Goal: Task Accomplishment & Management: Complete application form

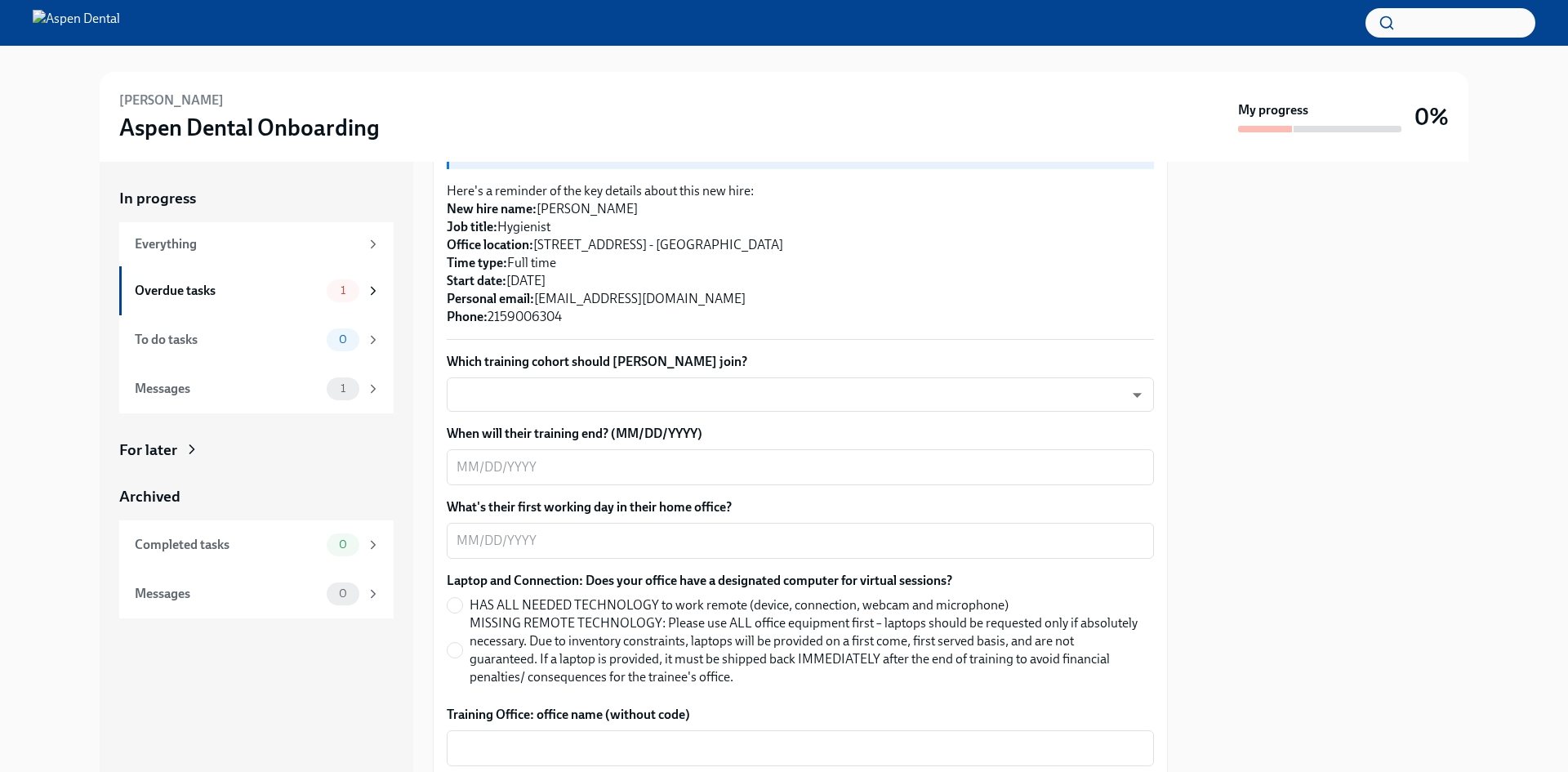
scroll to position [382, 0]
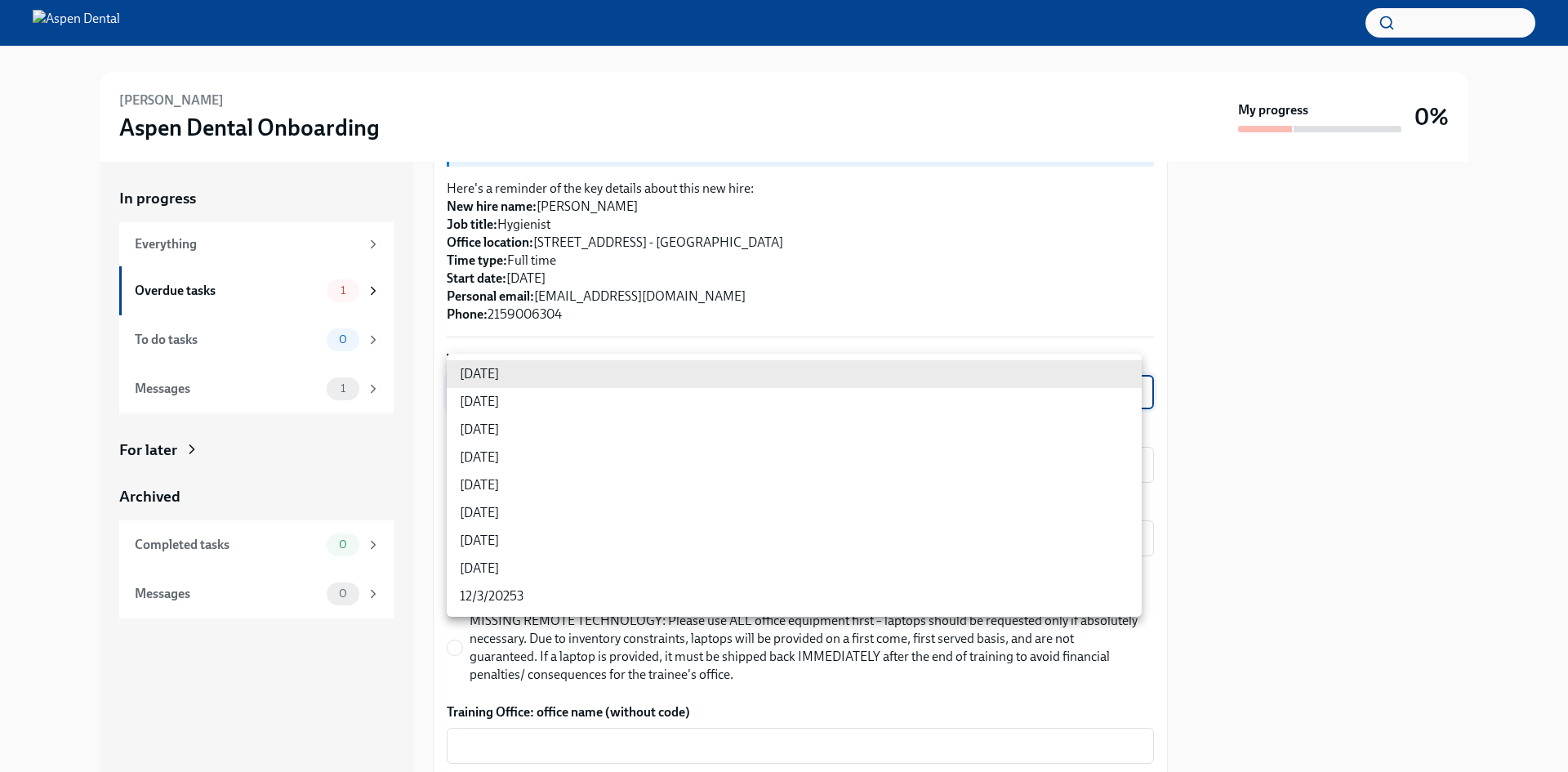
click at [1127, 374] on body "[PERSON_NAME] Aspen Dental Onboarding My progress 0% In progress Everything Ove…" at bounding box center [784, 386] width 1568 height 772
click at [506, 456] on li "[DATE]" at bounding box center [794, 457] width 695 height 28
type input "rtYPevC7n"
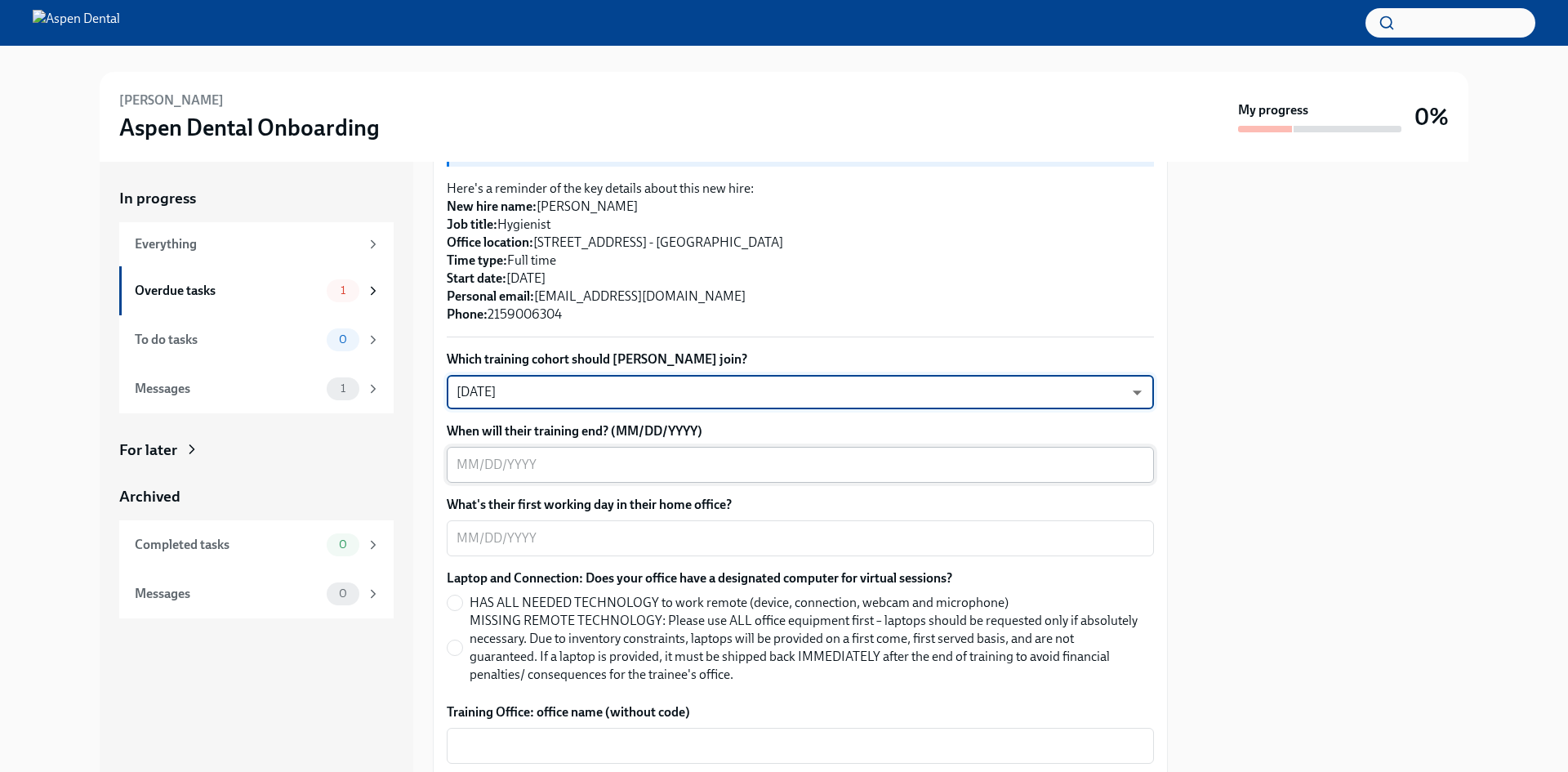
click at [1125, 455] on textarea "When will their training end? (MM/DD/YYYY)" at bounding box center [801, 465] width 688 height 20
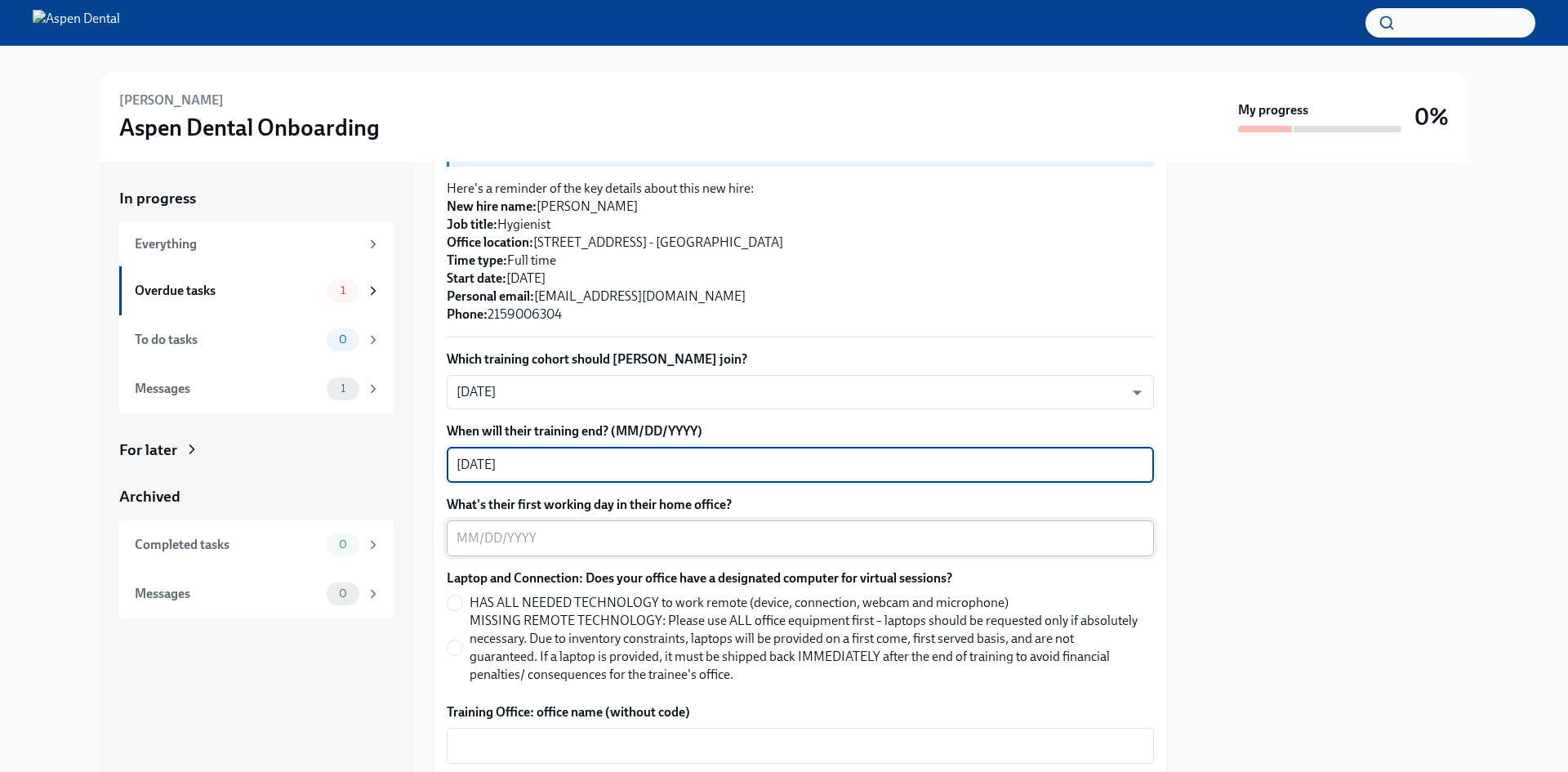
type textarea "[DATE]"
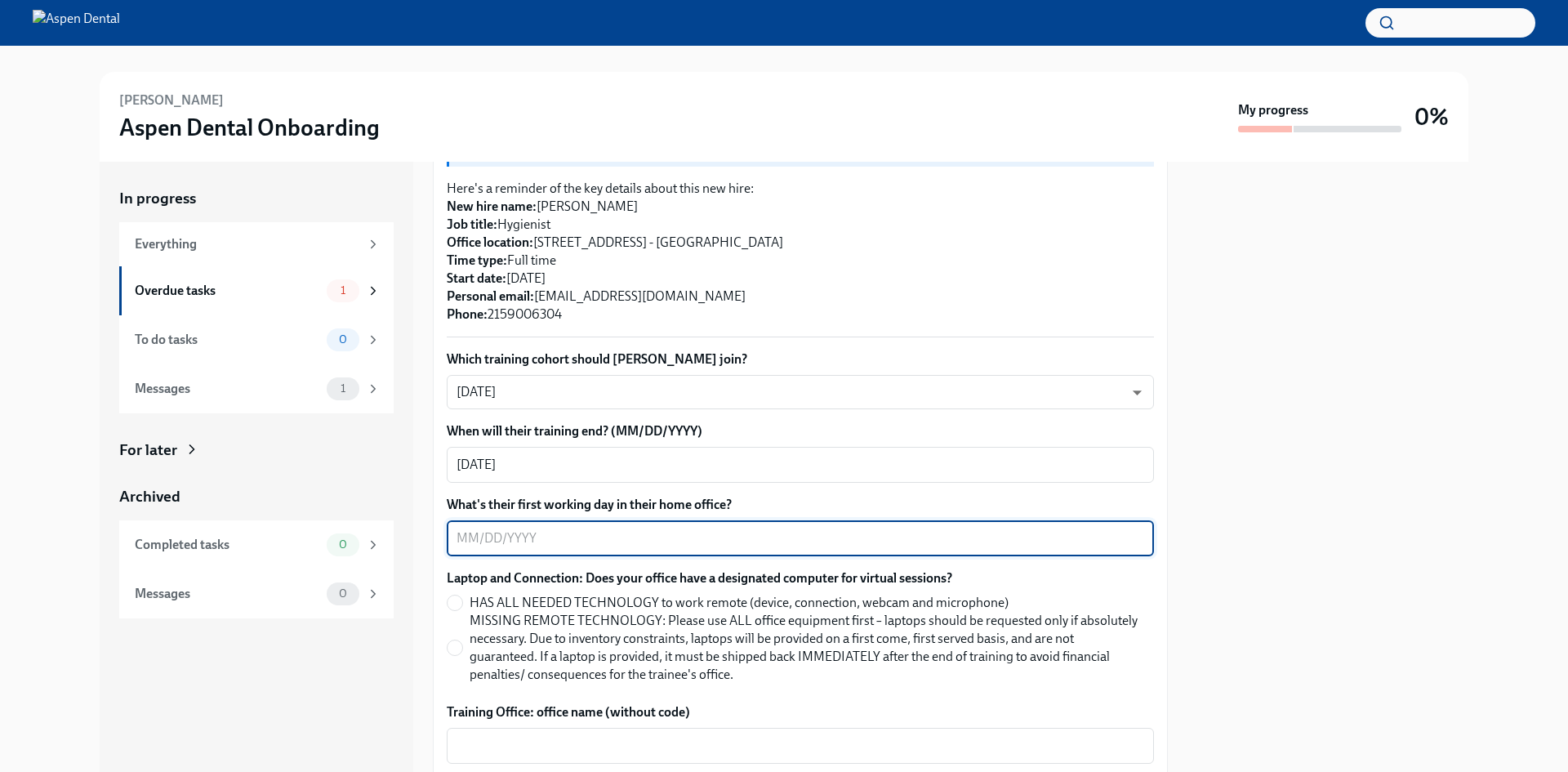
click at [558, 528] on textarea "What's their first working day in their home office?" at bounding box center [801, 538] width 688 height 20
type textarea "[DATE]"
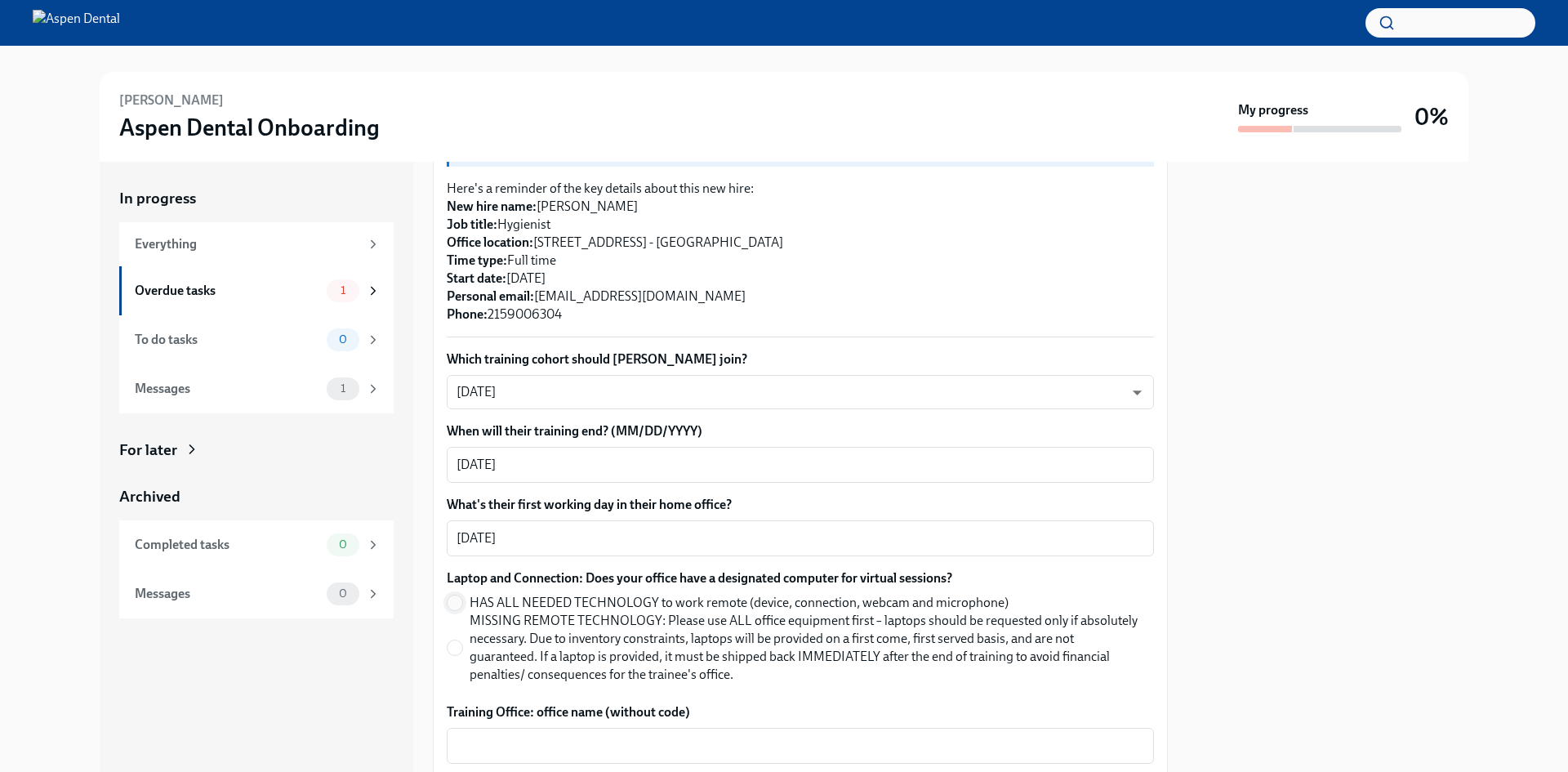
click at [451, 595] on input "HAS ALL NEEDED TECHNOLOGY to work remote (device, connection, webcam and microp…" at bounding box center [455, 602] width 14 height 14
radio input "true"
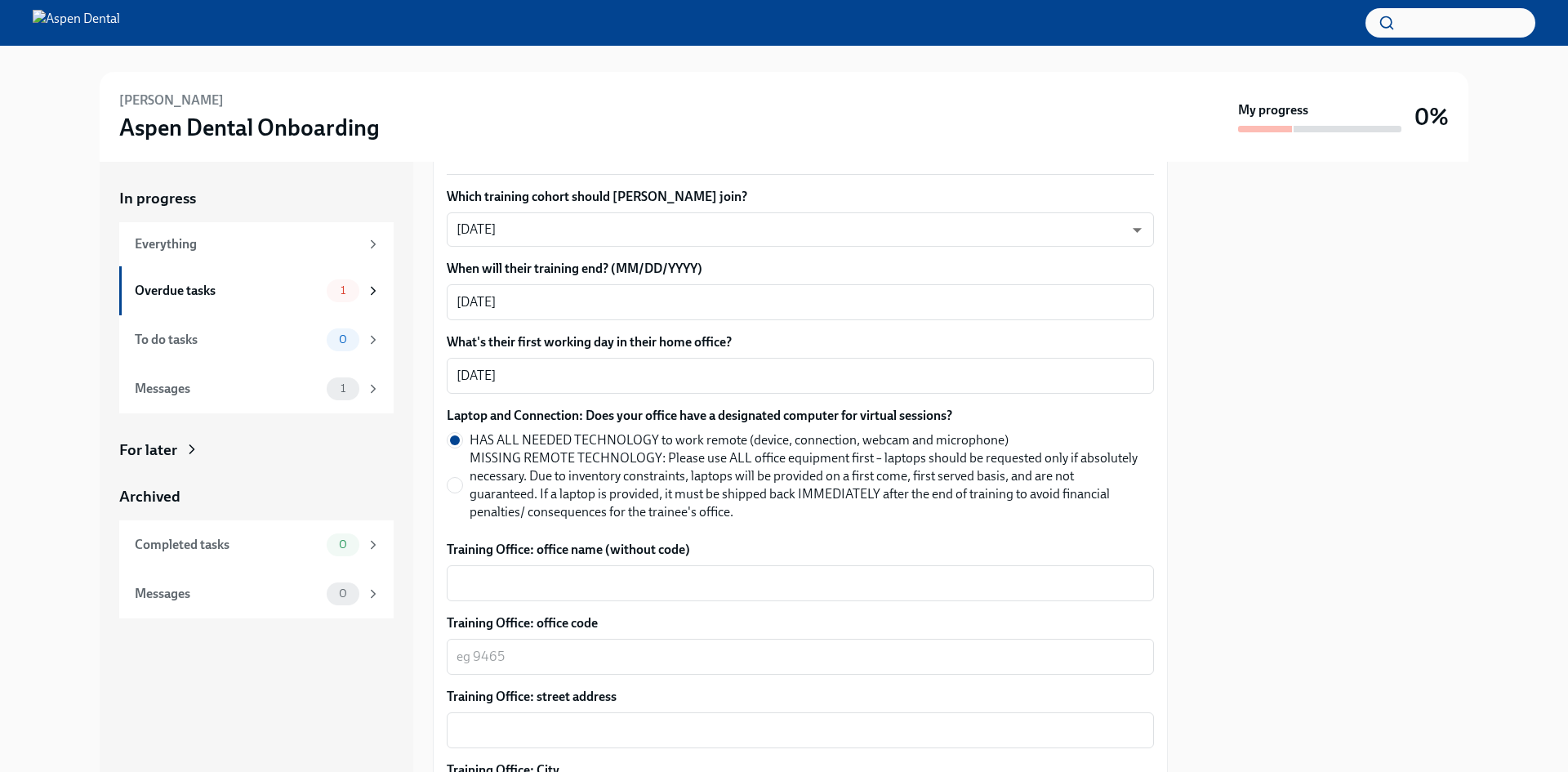
scroll to position [545, 0]
click at [735, 573] on textarea "Training Office: office name (without code)" at bounding box center [801, 583] width 688 height 20
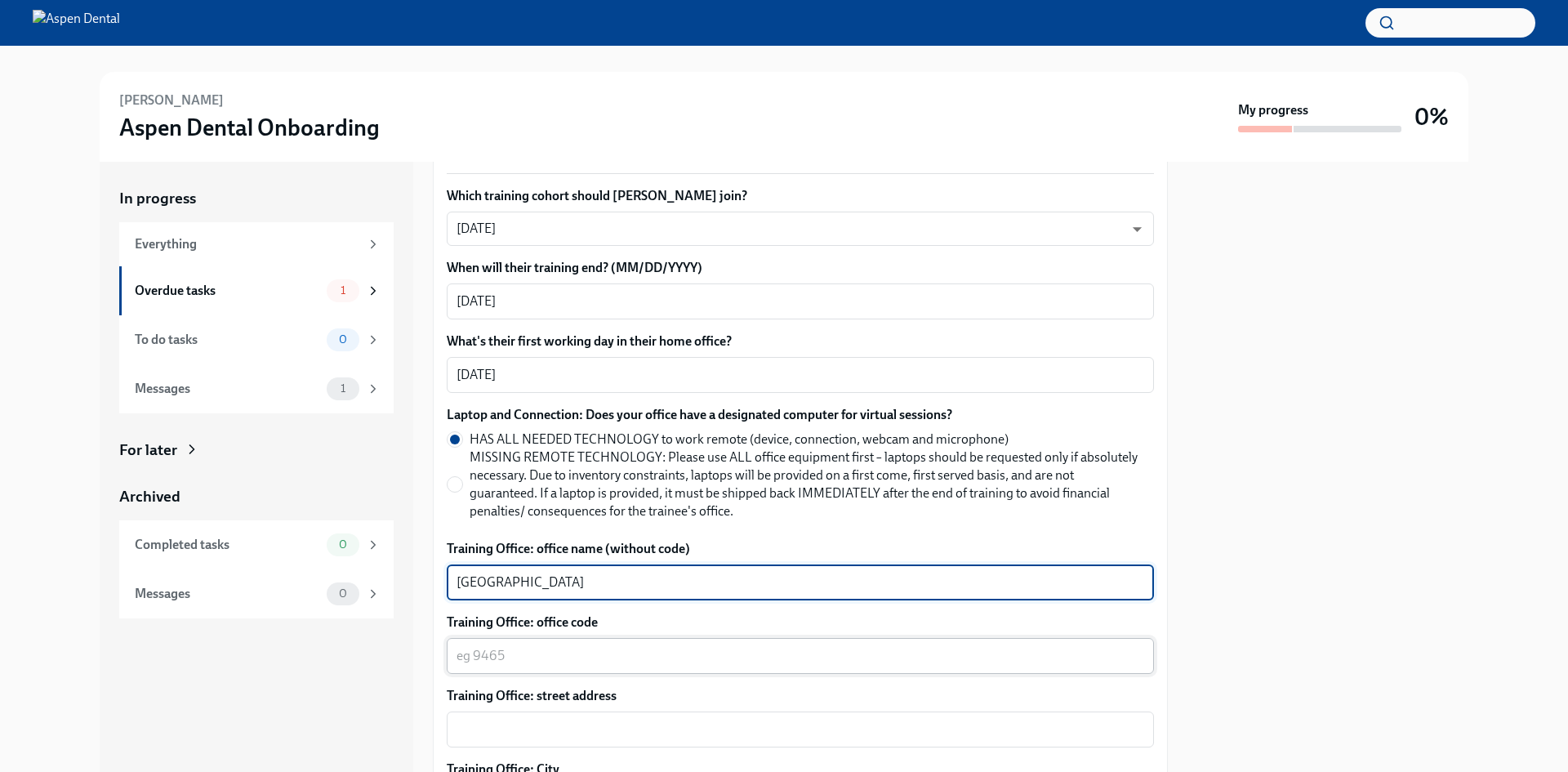
type textarea "[GEOGRAPHIC_DATA]"
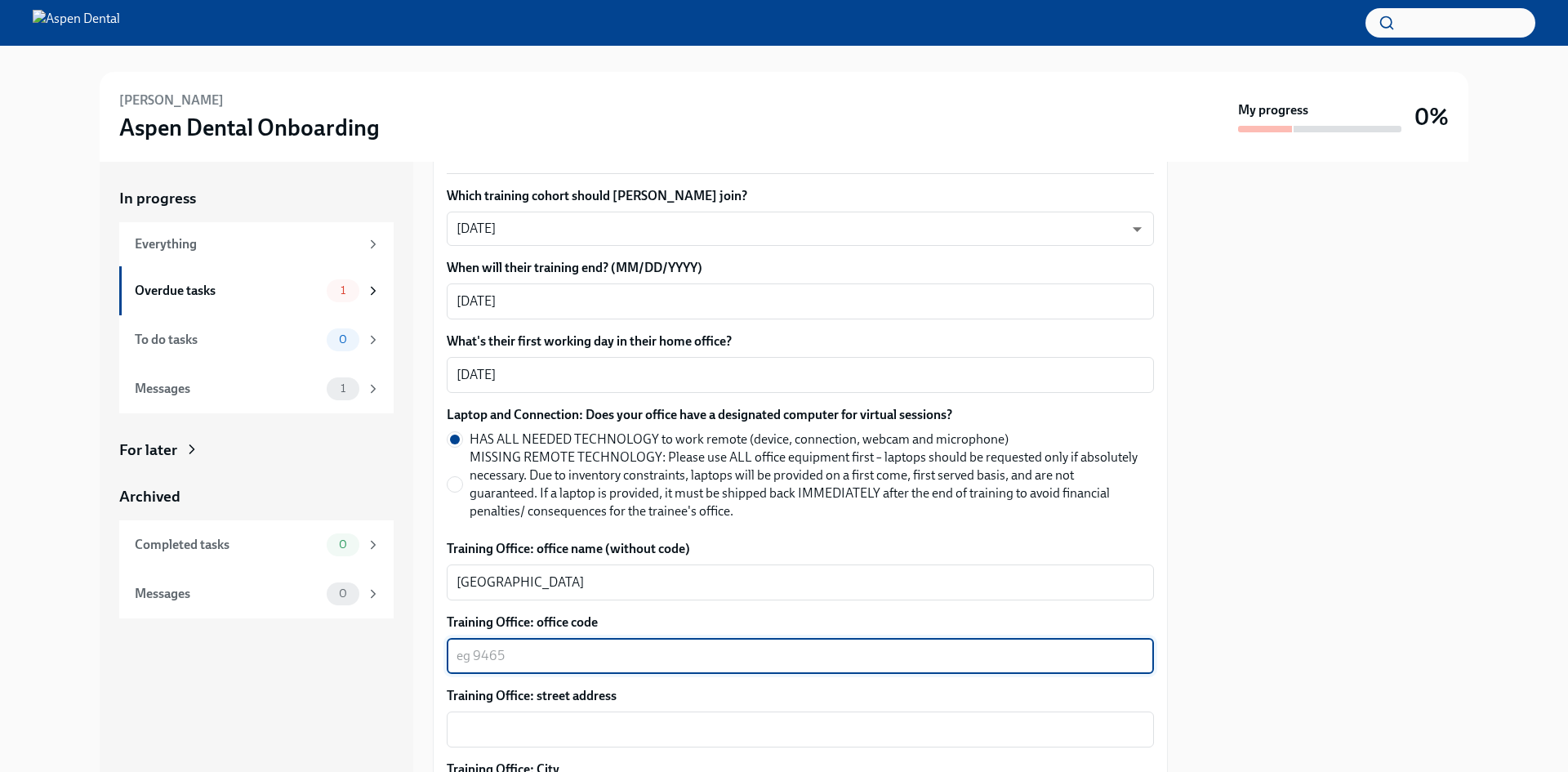
click at [574, 646] on textarea "Training Office: office code" at bounding box center [801, 656] width 688 height 20
type textarea "4383"
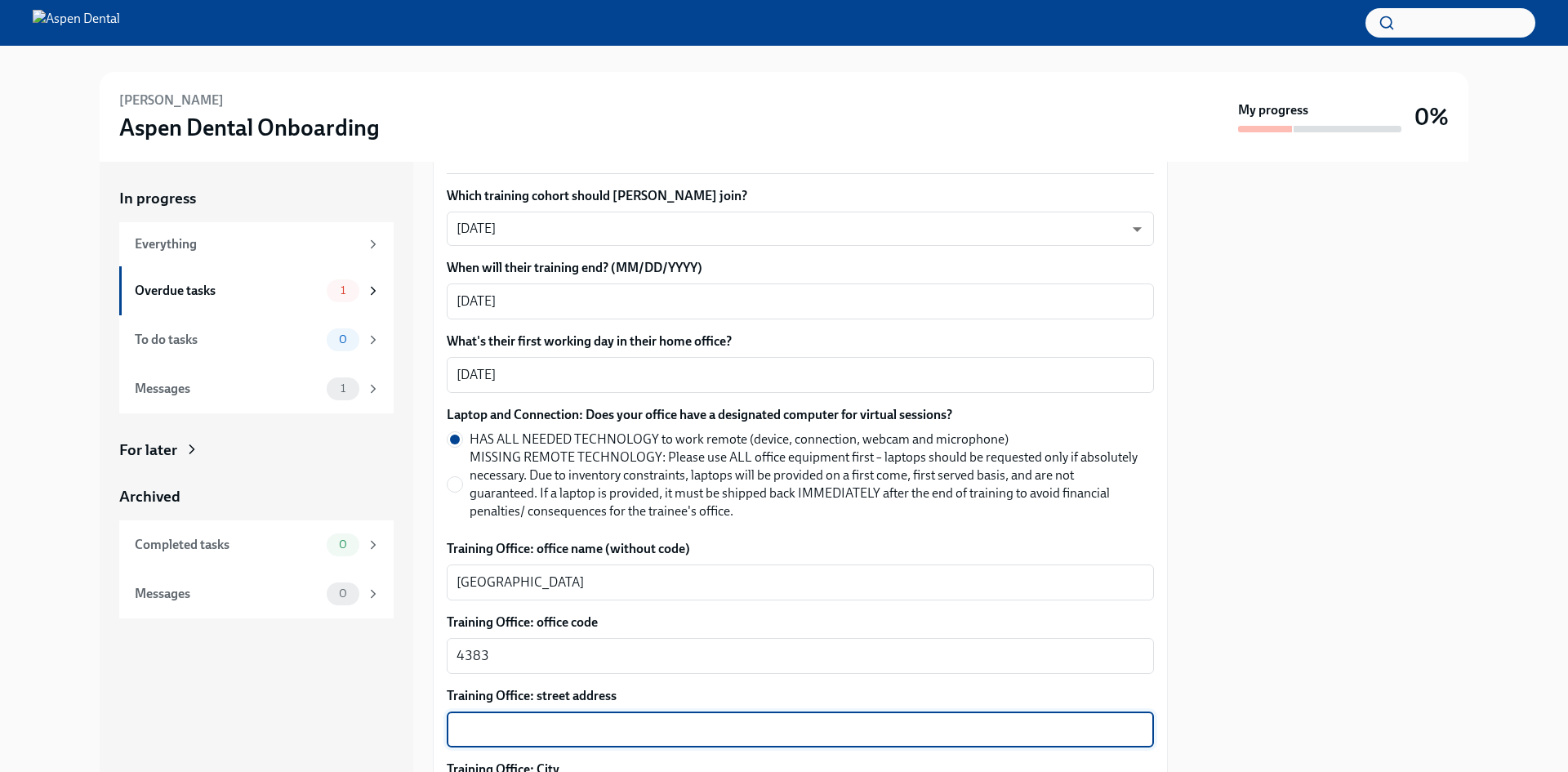
click at [545, 719] on textarea "Training Office: street address" at bounding box center [801, 729] width 688 height 20
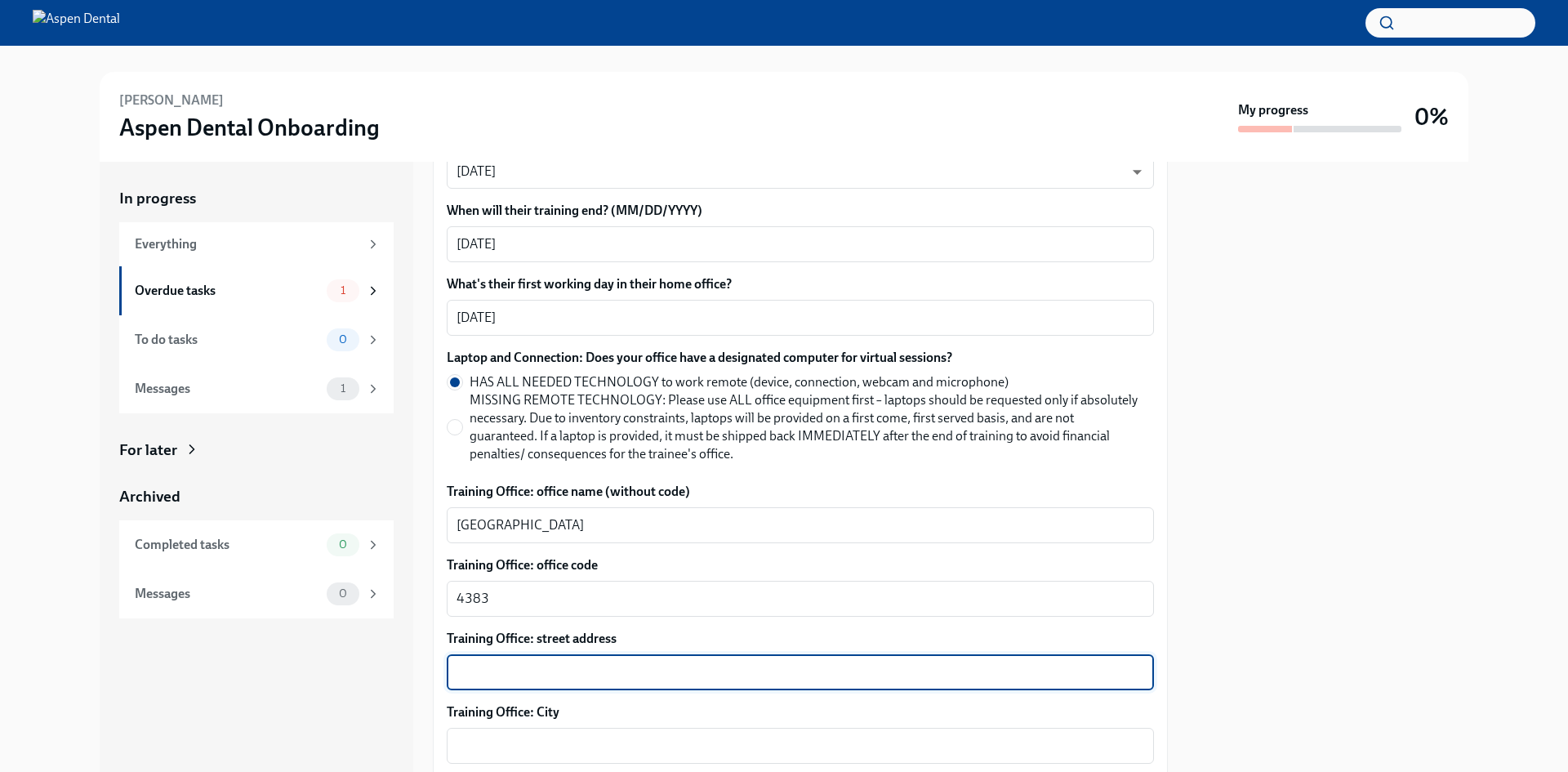
scroll to position [708, 0]
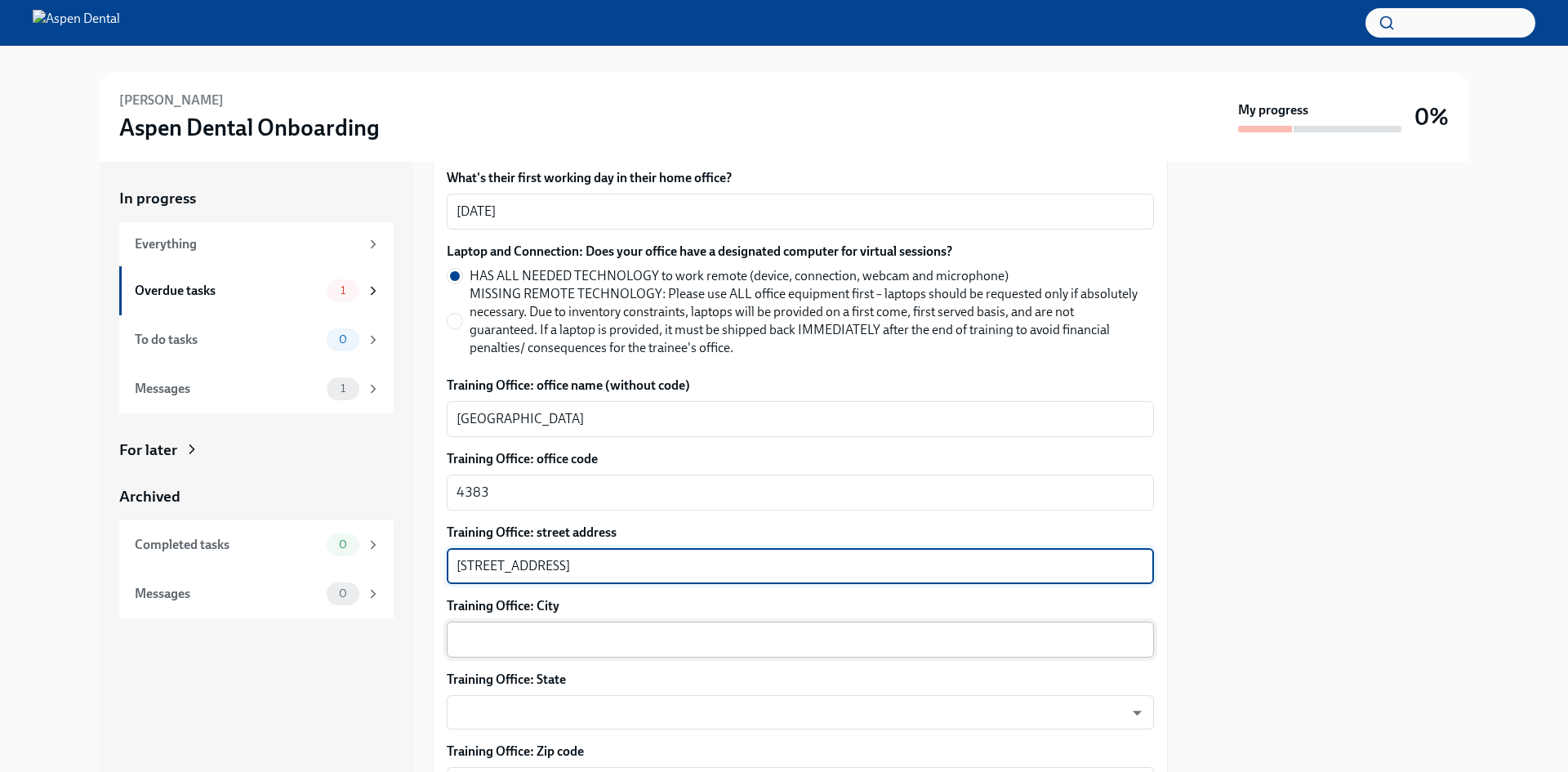
type textarea "[STREET_ADDRESS]"
click at [593, 630] on textarea "Training Office: City" at bounding box center [801, 640] width 688 height 20
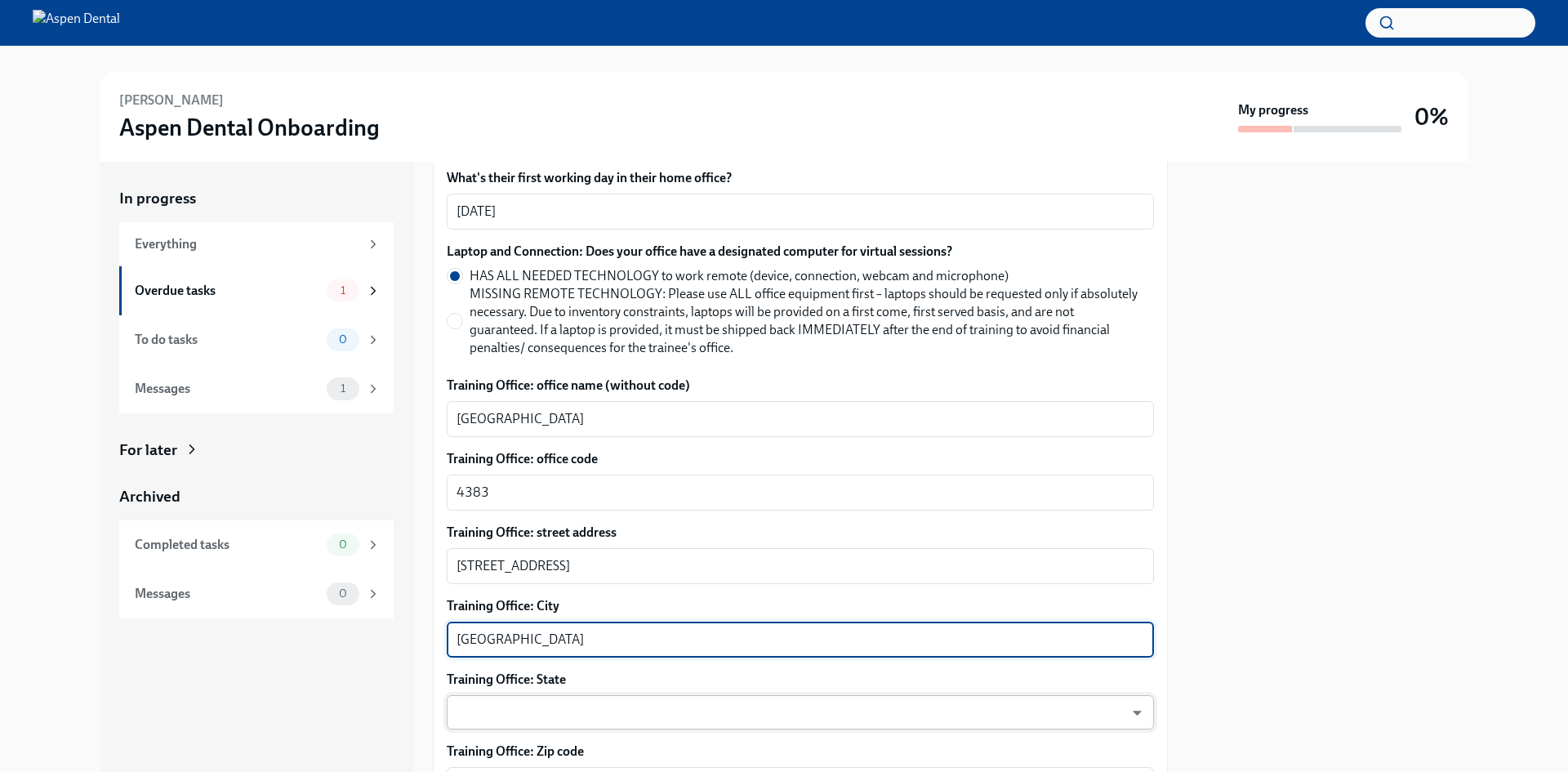
type textarea "[GEOGRAPHIC_DATA]"
click at [1128, 695] on body "[PERSON_NAME] Aspen Dental Onboarding My progress 0% In progress Everything Ove…" at bounding box center [784, 386] width 1568 height 772
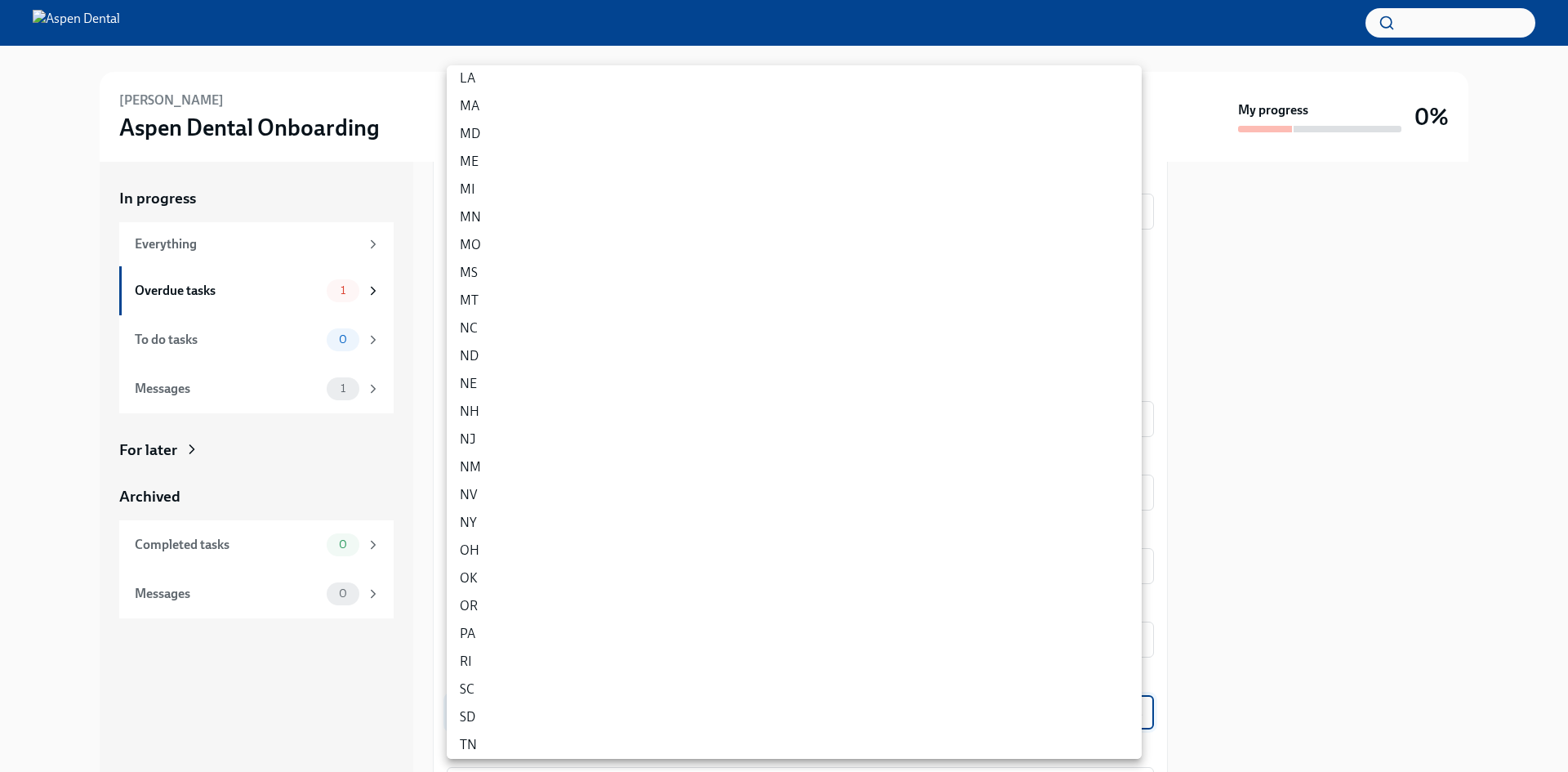
scroll to position [490, 0]
click at [483, 622] on li "PA" at bounding box center [794, 623] width 695 height 28
type input "IUCTqAnue"
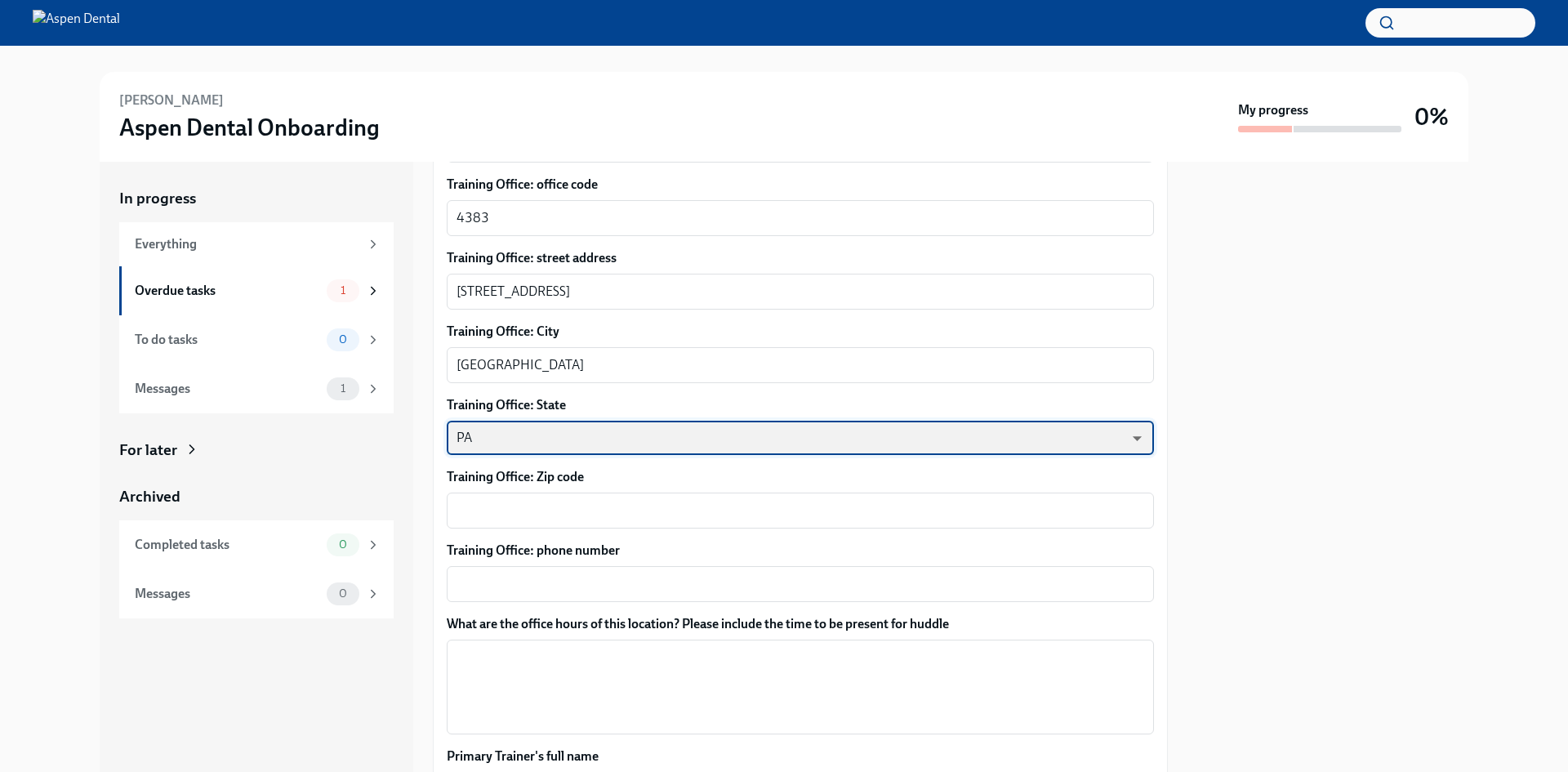
scroll to position [988, 0]
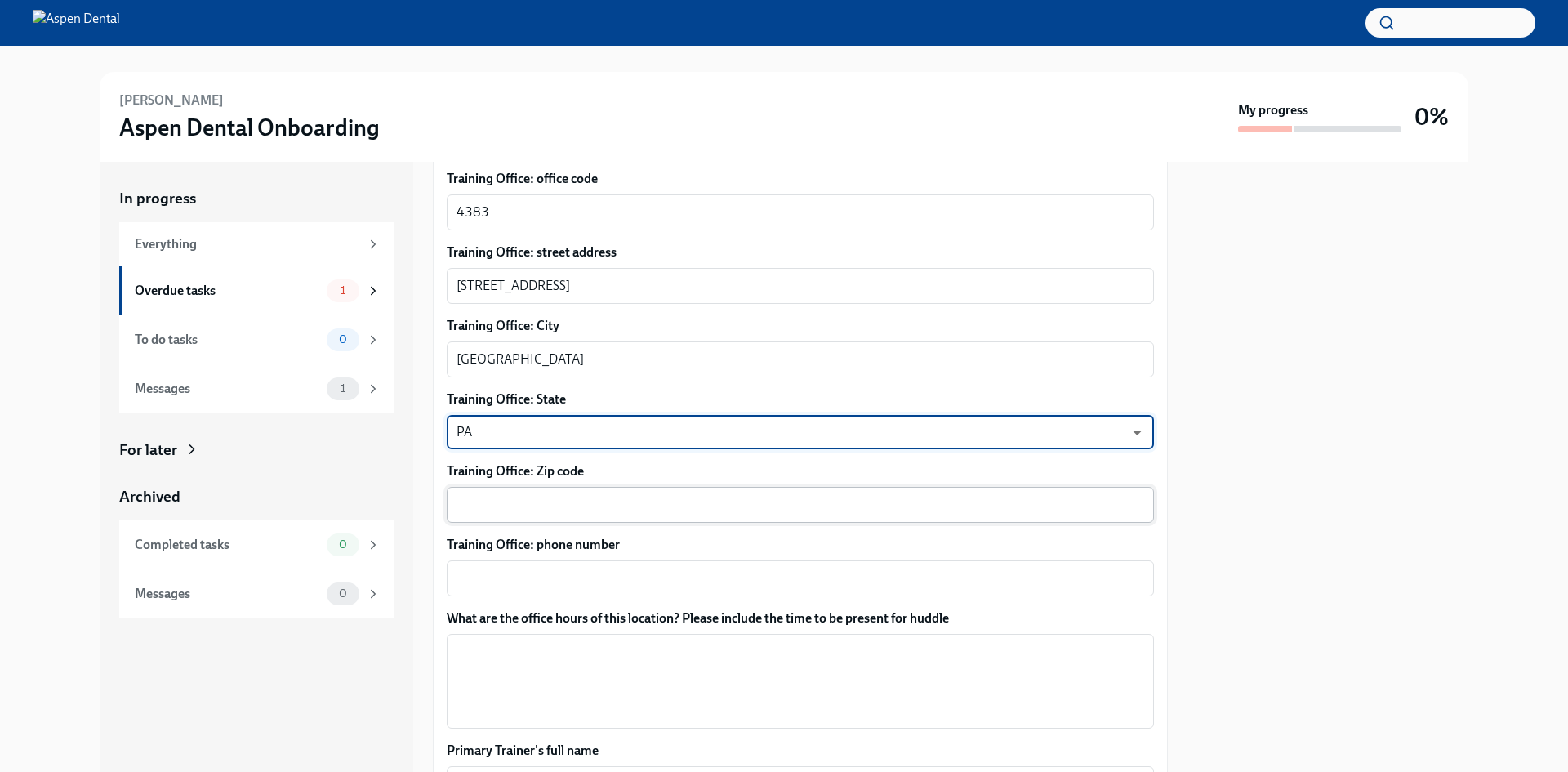
click at [834, 495] on textarea "Training Office: Zip code" at bounding box center [801, 505] width 688 height 20
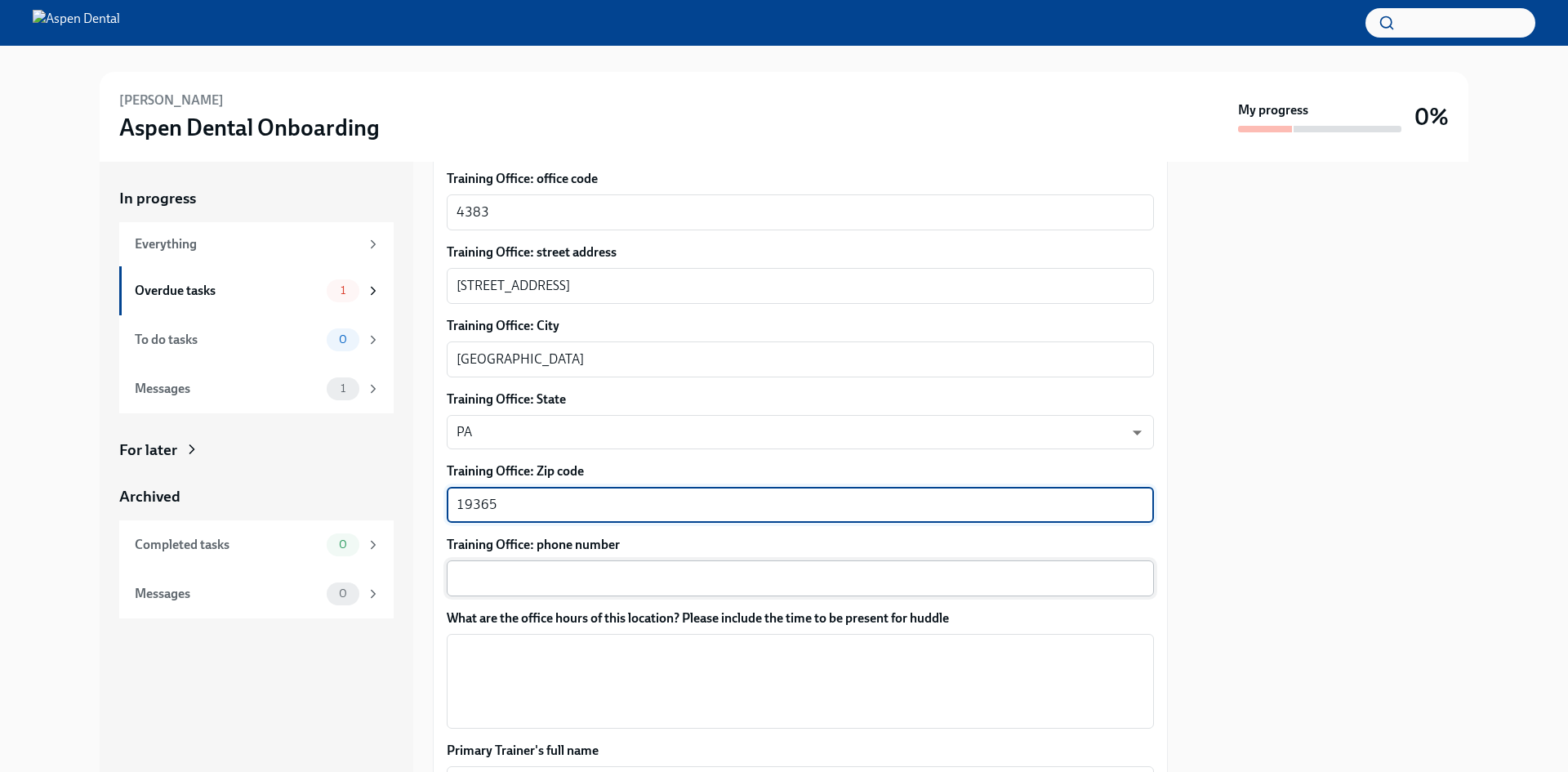
type textarea "19365"
click at [695, 568] on textarea "Training Office: phone number" at bounding box center [801, 578] width 688 height 20
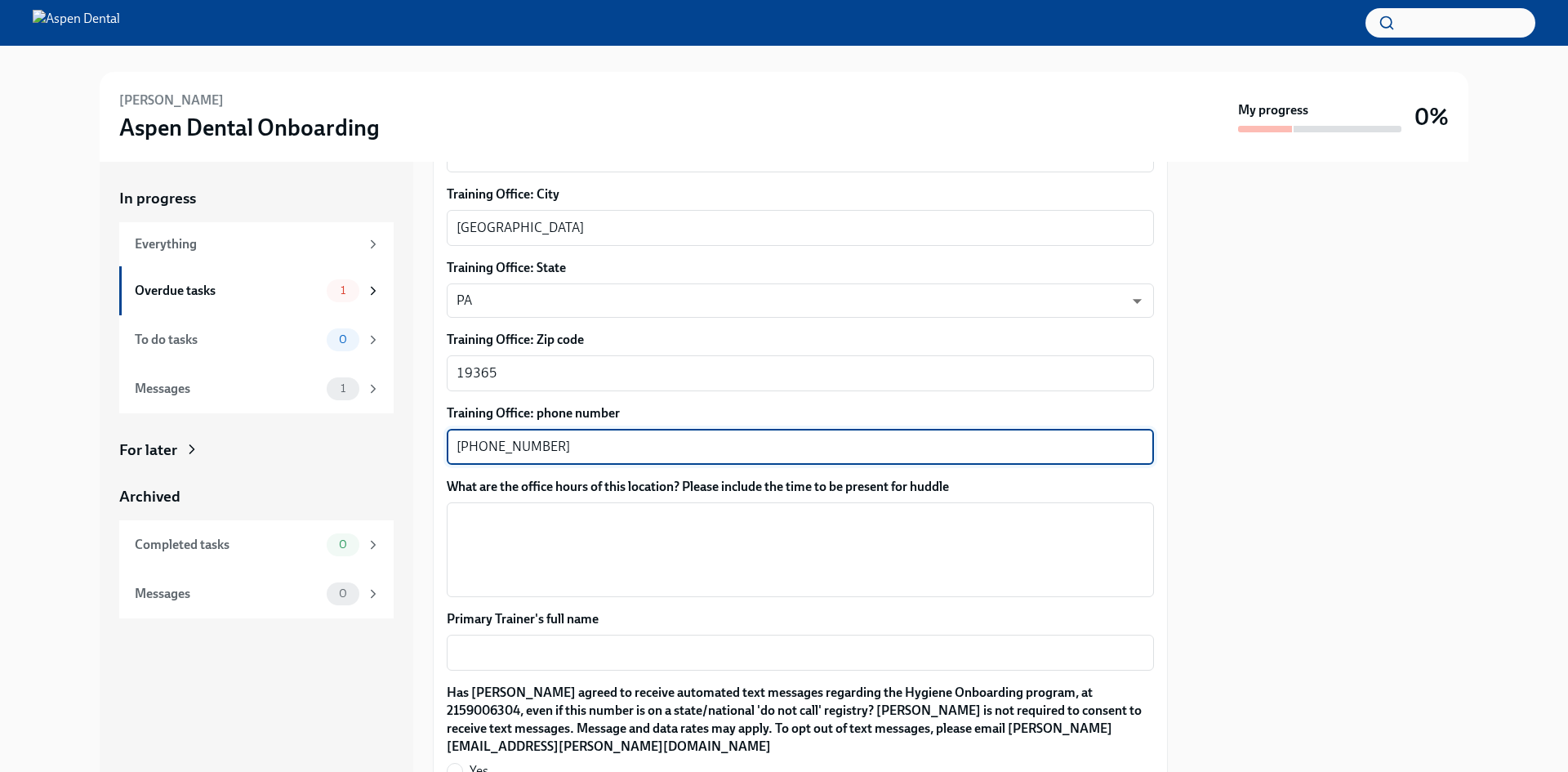
scroll to position [1152, 0]
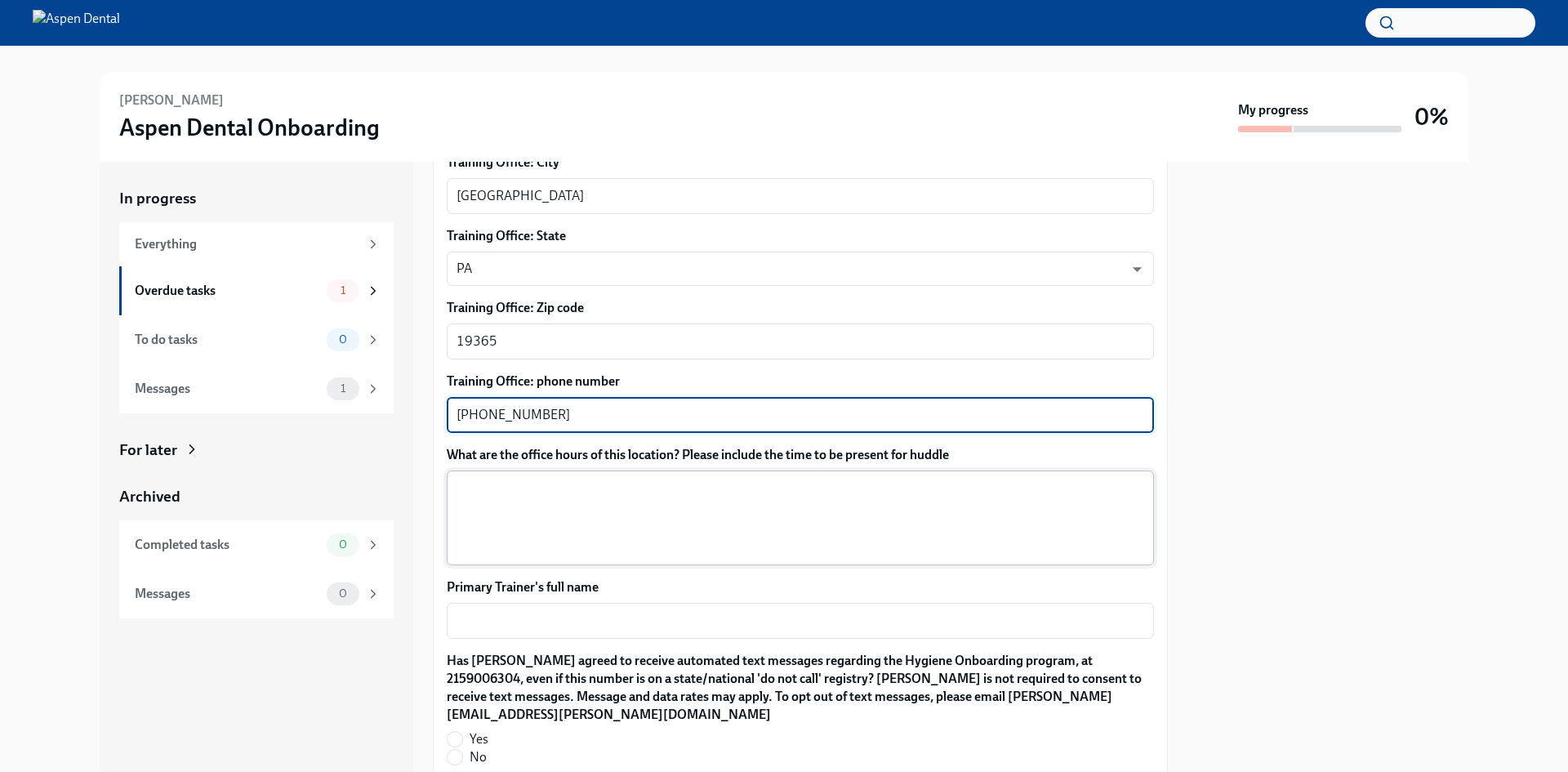
type textarea "[PHONE_NUMBER]"
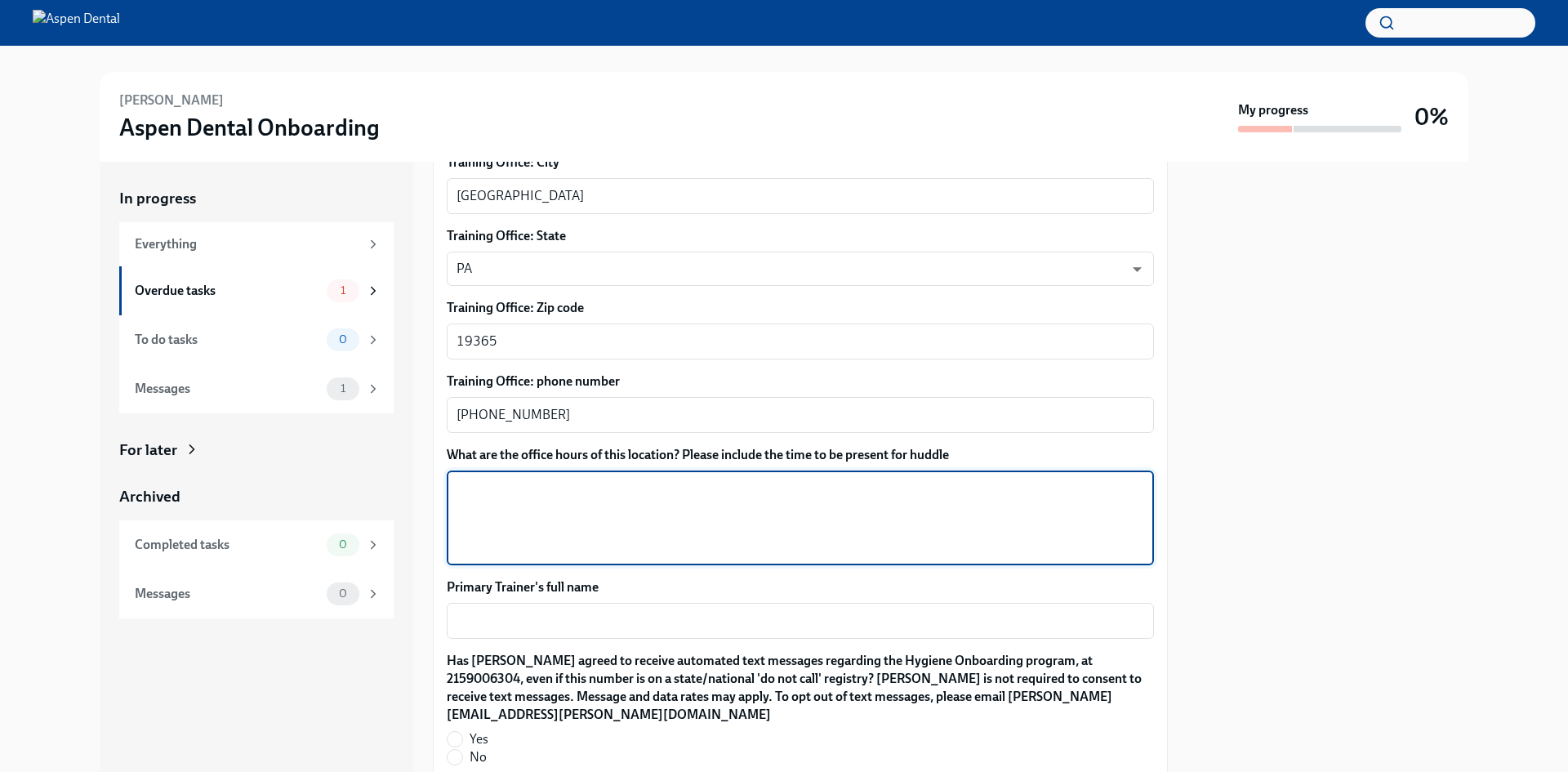
click at [488, 479] on textarea "What are the office hours of this location? Please include the time to be prese…" at bounding box center [801, 518] width 688 height 79
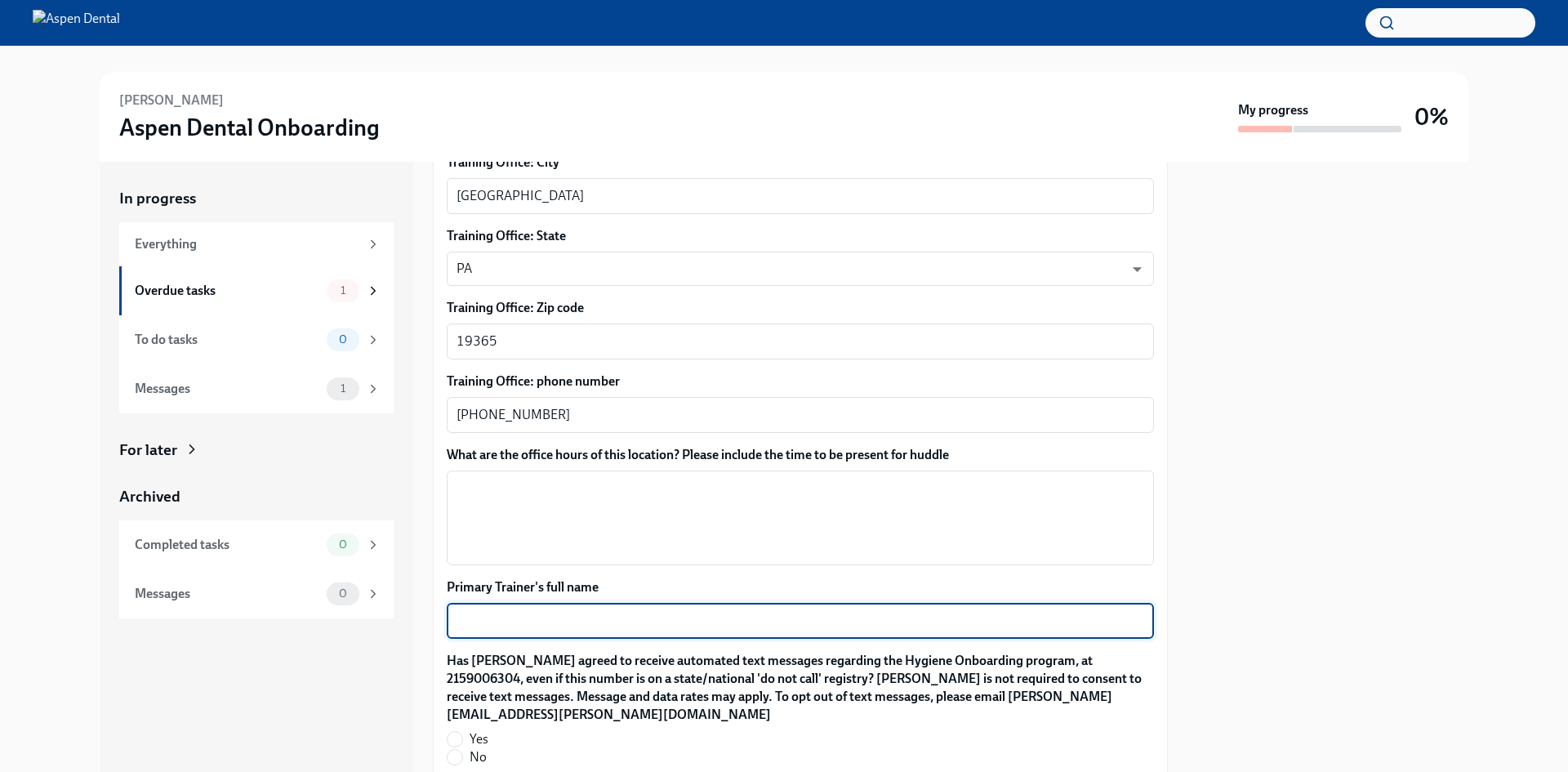
click at [566, 611] on textarea "Primary Trainer's full name" at bounding box center [801, 621] width 688 height 20
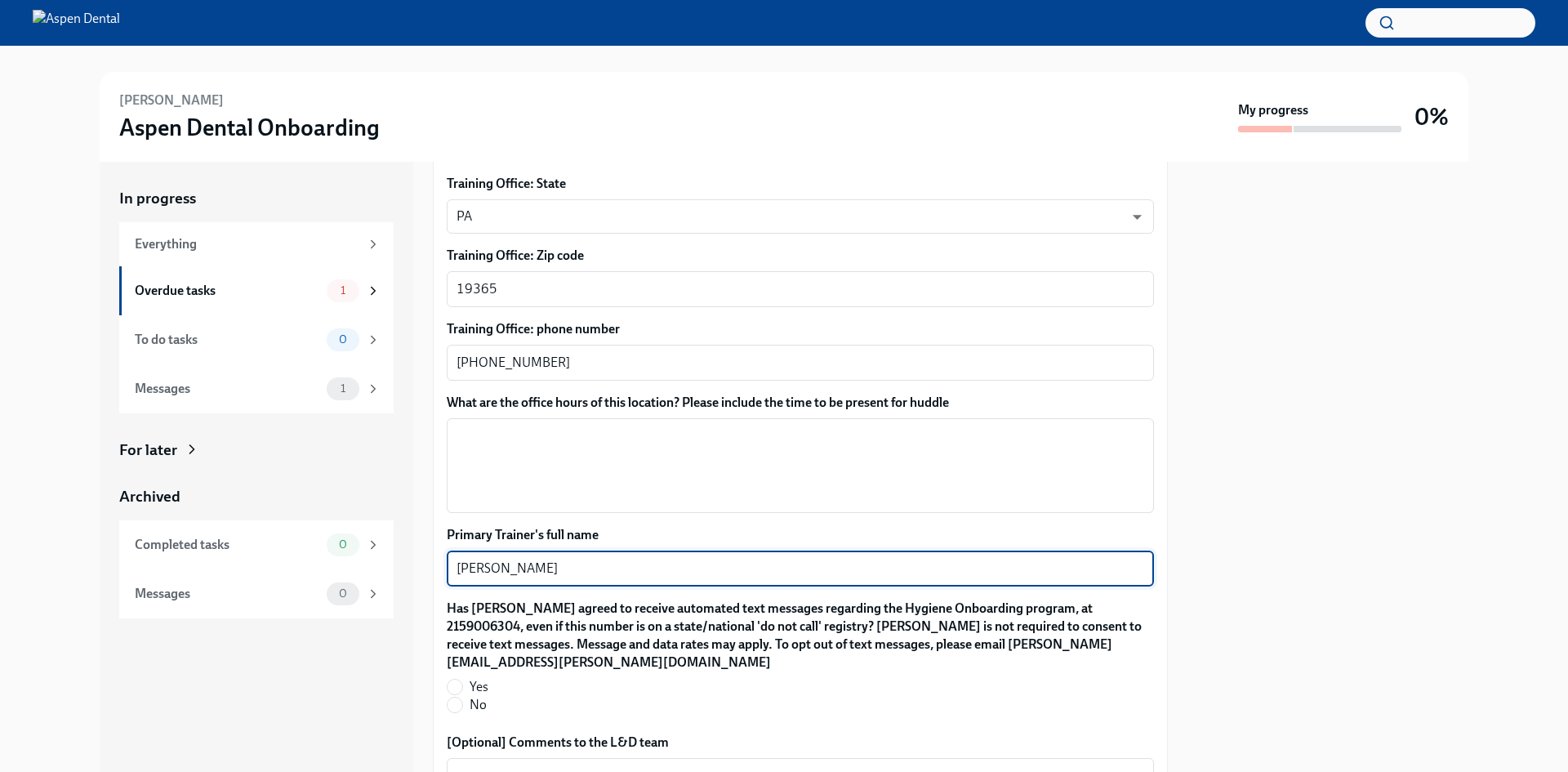
scroll to position [1233, 0]
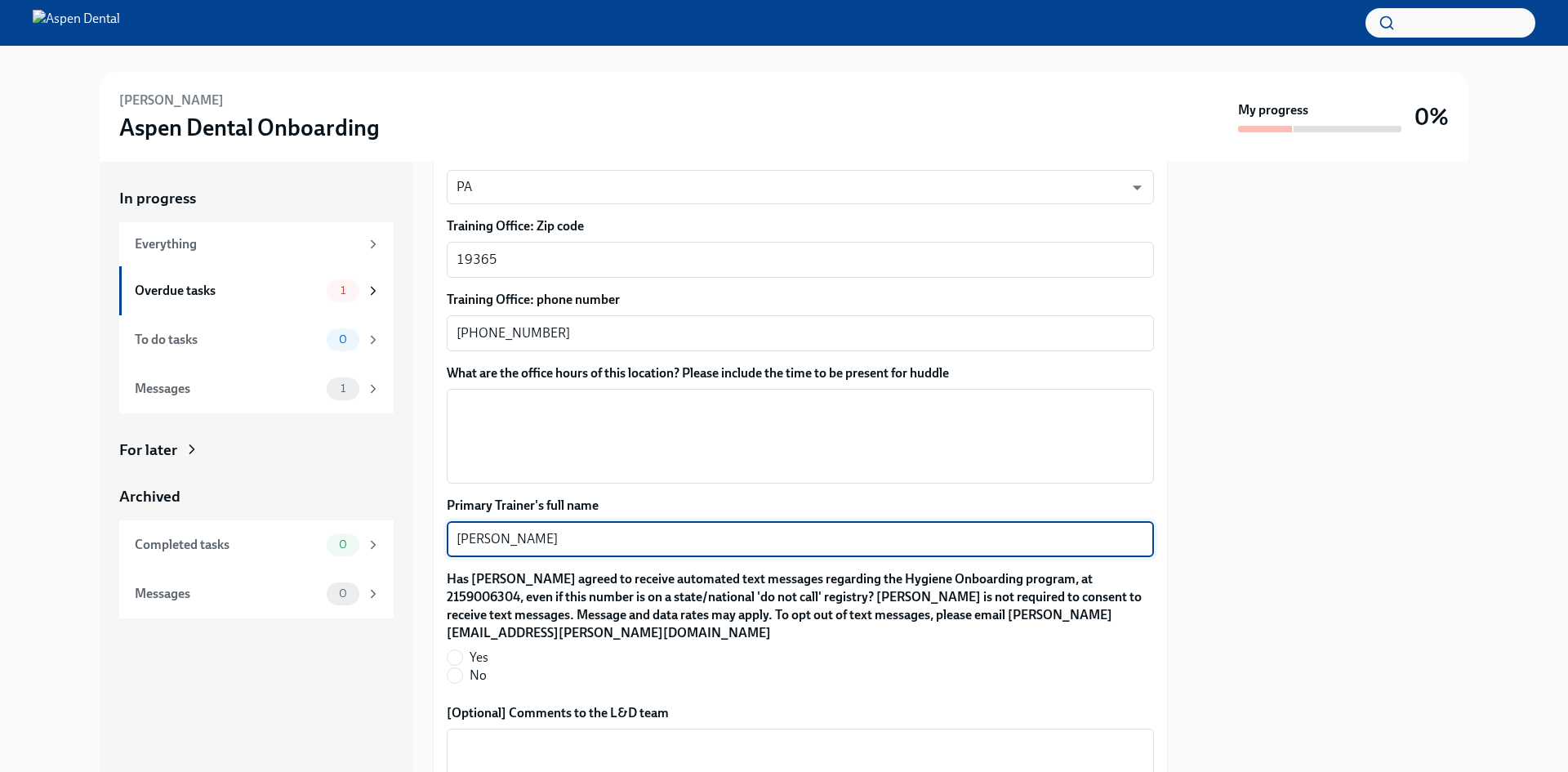
type textarea "[PERSON_NAME]"
click at [1329, 429] on div at bounding box center [1328, 466] width 281 height 610
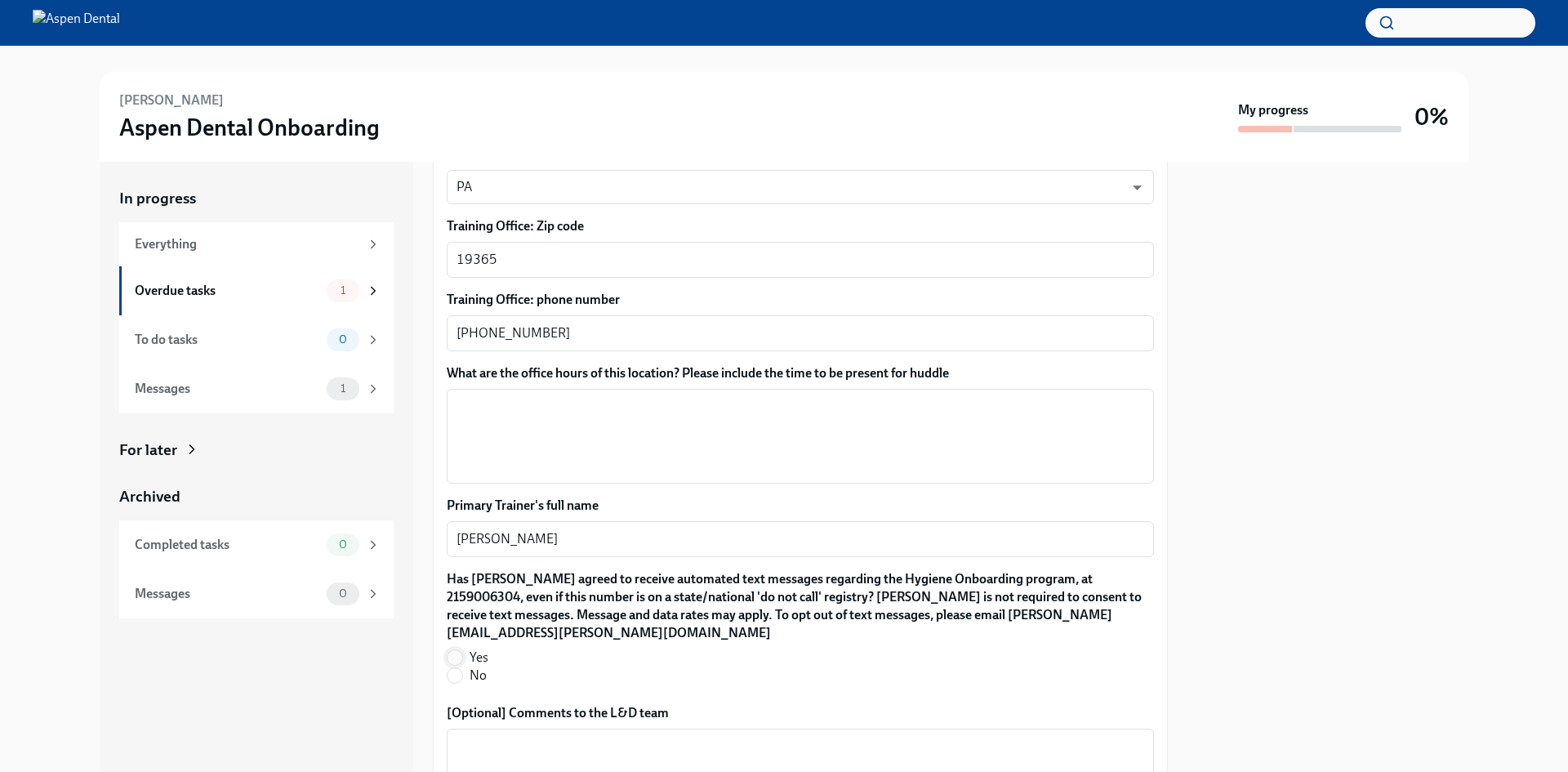
click at [449, 650] on input "Yes" at bounding box center [455, 658] width 14 height 14
radio input "true"
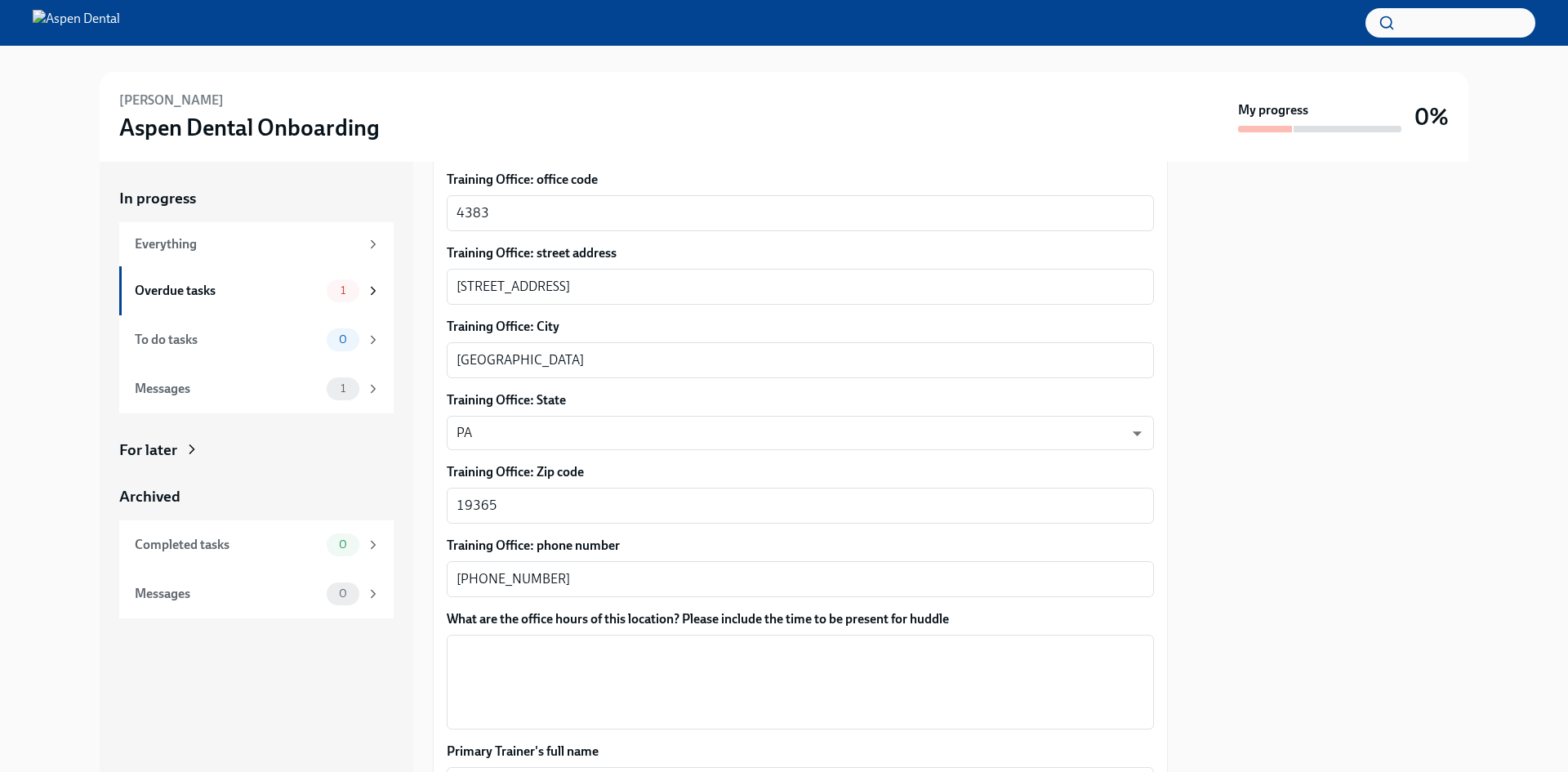
scroll to position [967, 0]
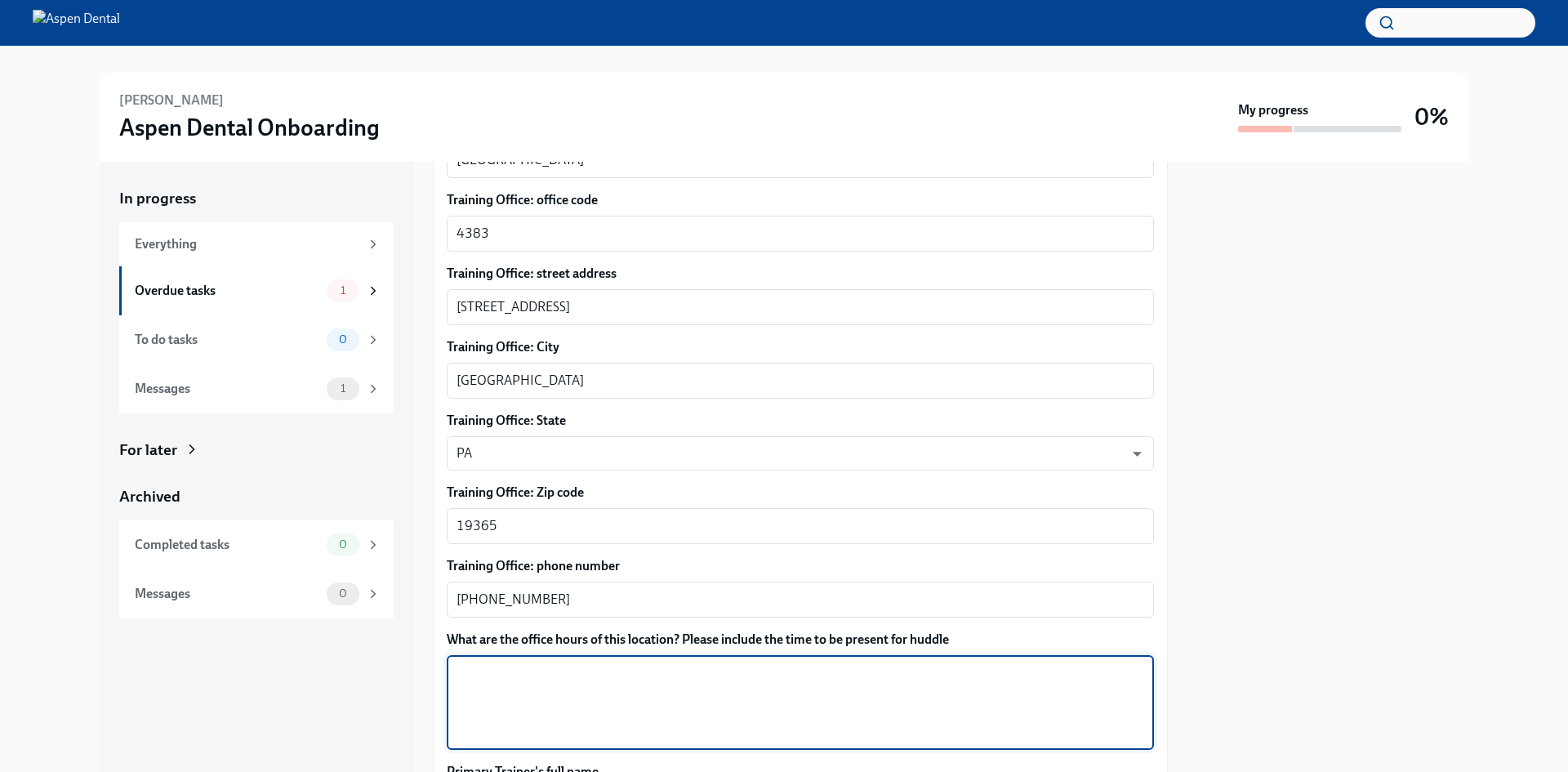
click at [845, 663] on textarea "What are the office hours of this location? Please include the time to be prese…" at bounding box center [801, 702] width 688 height 79
click at [839, 663] on textarea "[DATE] and [DATE] 7:30-5:30pm [DATE]" at bounding box center [801, 702] width 688 height 79
click at [841, 663] on textarea "[DATE] and [DATE] 7:30-5:30pm [DATE]" at bounding box center [801, 702] width 688 height 79
drag, startPoint x: 841, startPoint y: 661, endPoint x: 522, endPoint y: 672, distance: 319.2
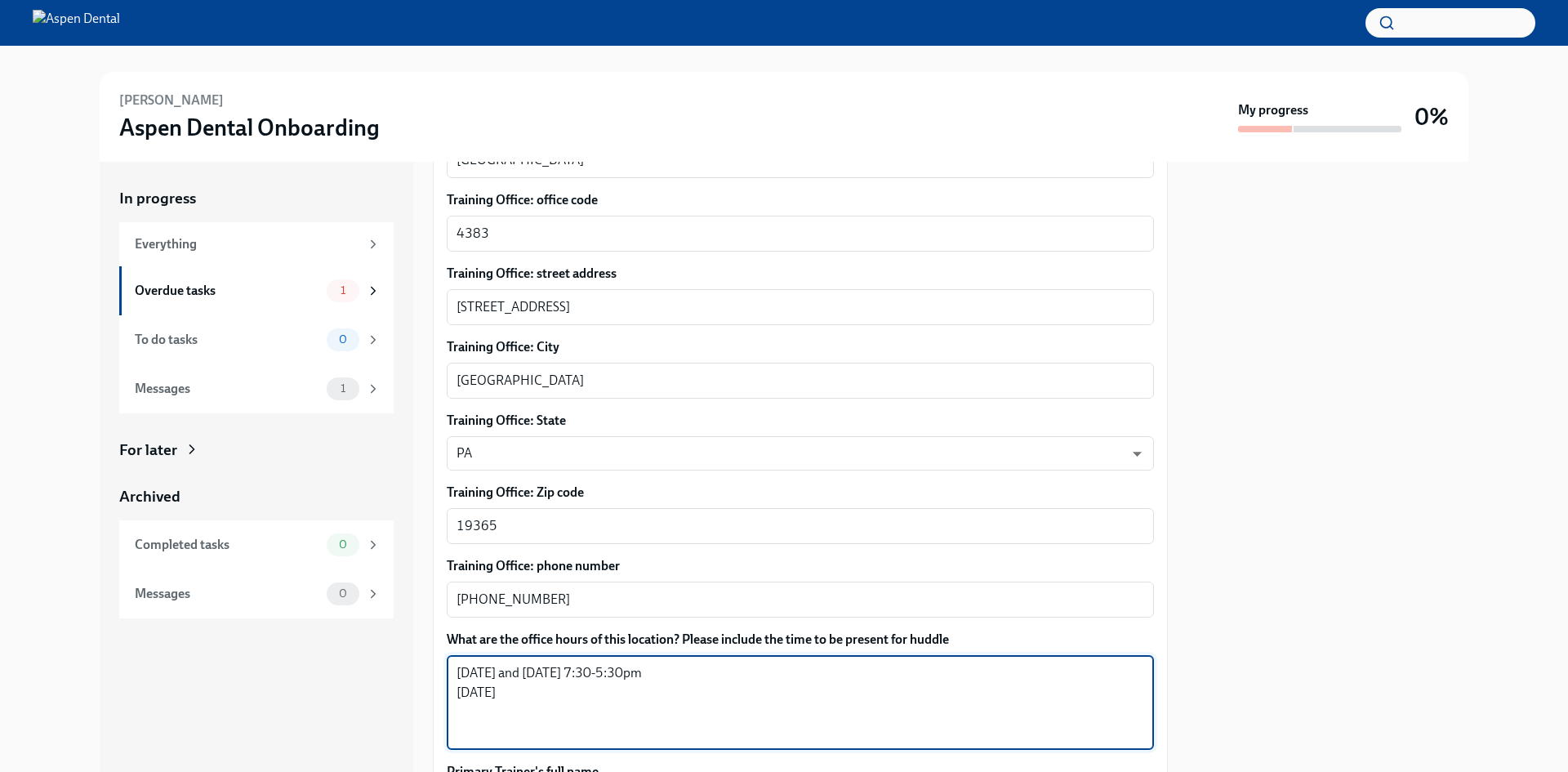
click at [522, 673] on textarea "[DATE] and [DATE] 7:30-5:30pm [DATE]" at bounding box center [801, 702] width 688 height 79
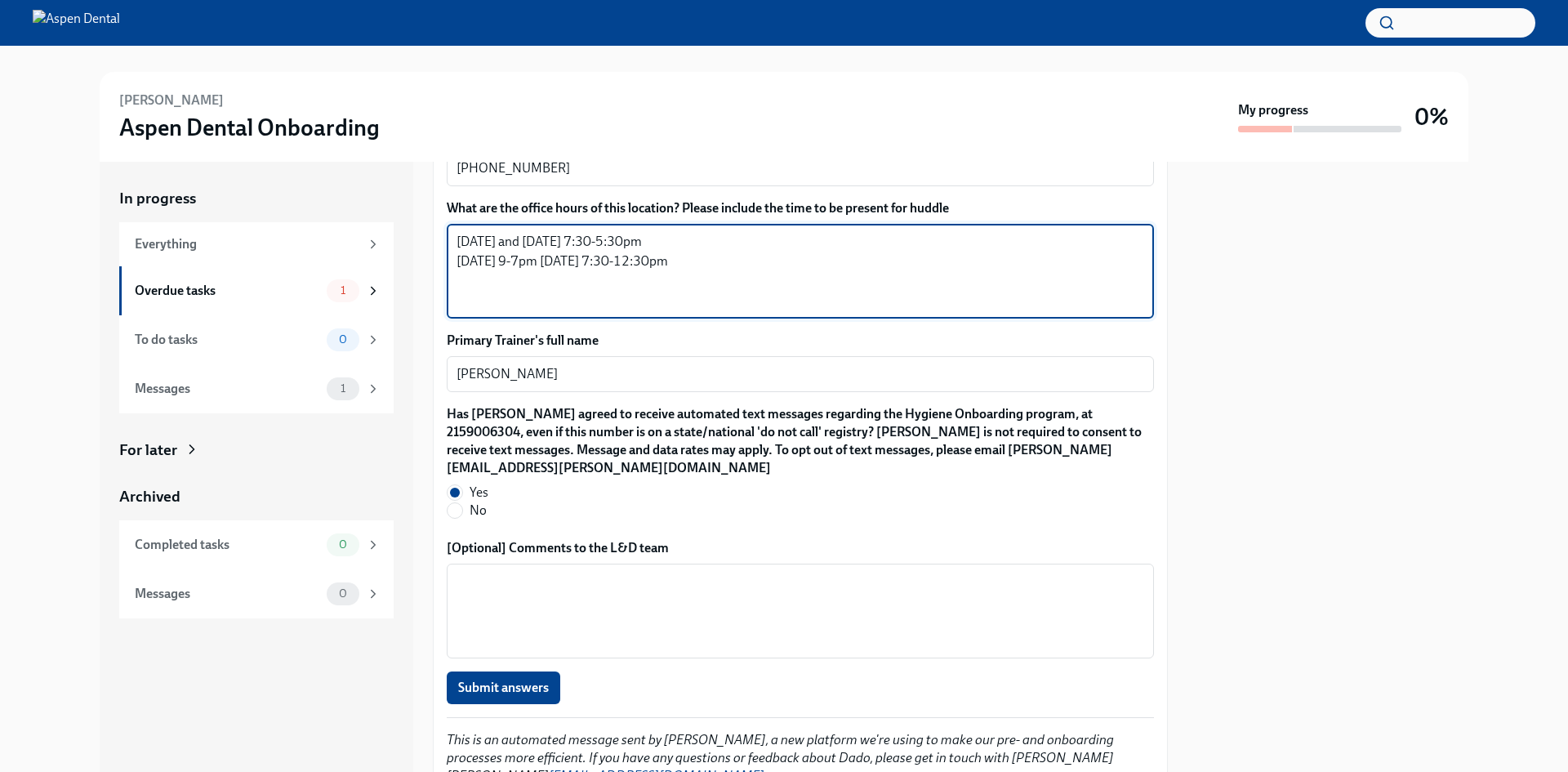
scroll to position [1459, 0]
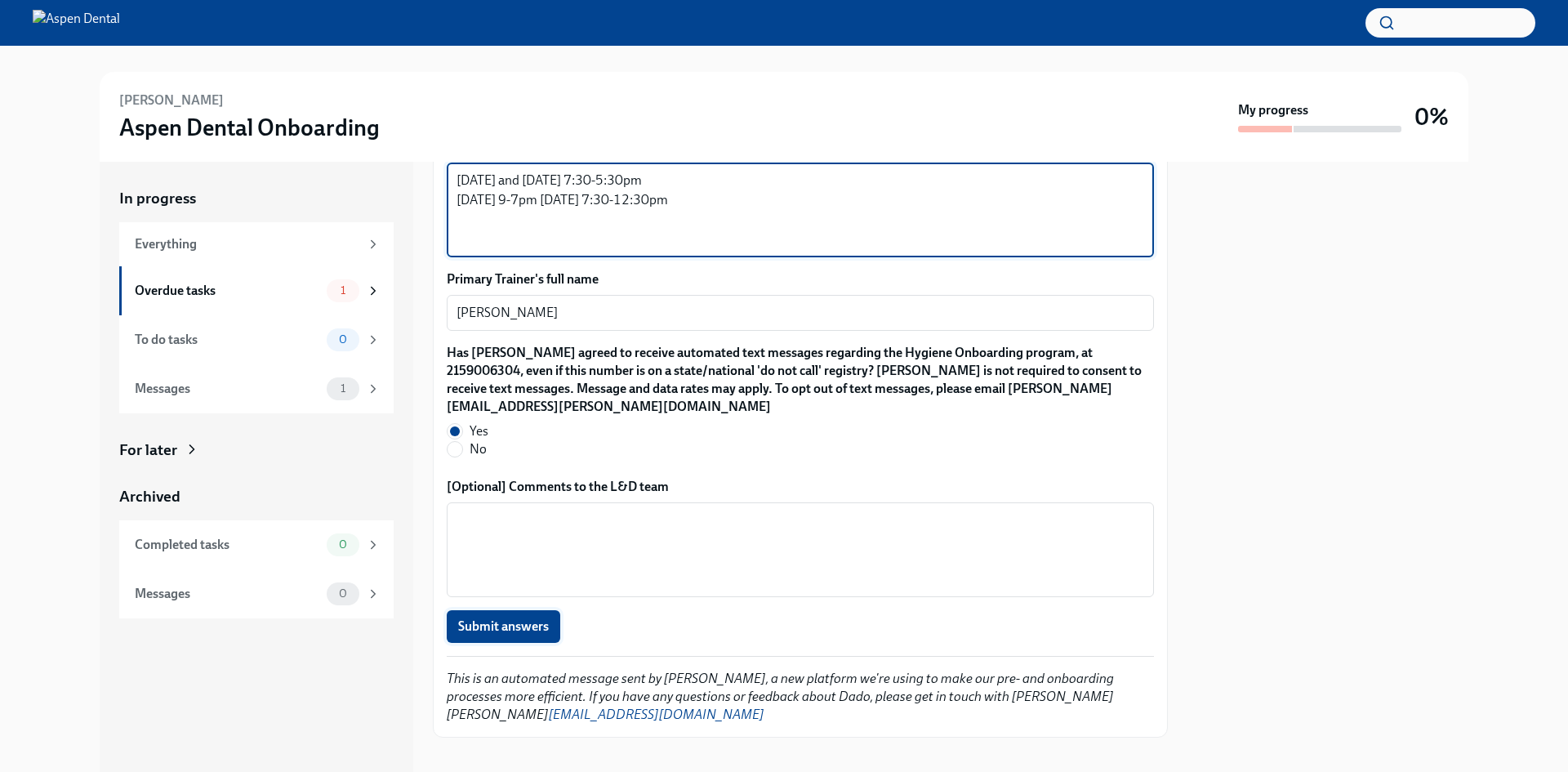
type textarea "[DATE] and [DATE] 7:30-5:30pm [DATE] 9-7pm [DATE] 7:30-12:30pm"
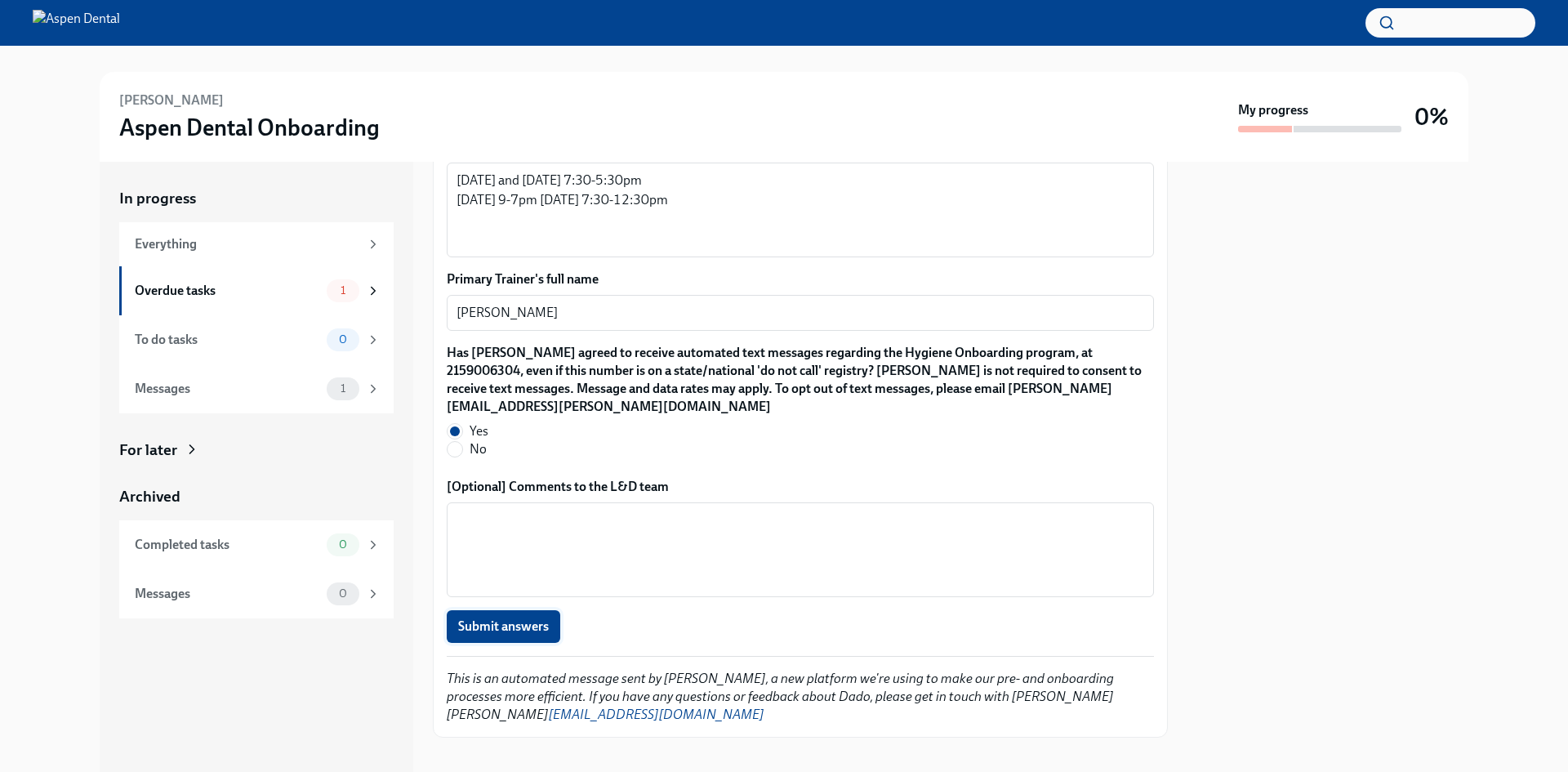
click at [510, 618] on span "Submit answers" at bounding box center [503, 626] width 90 height 16
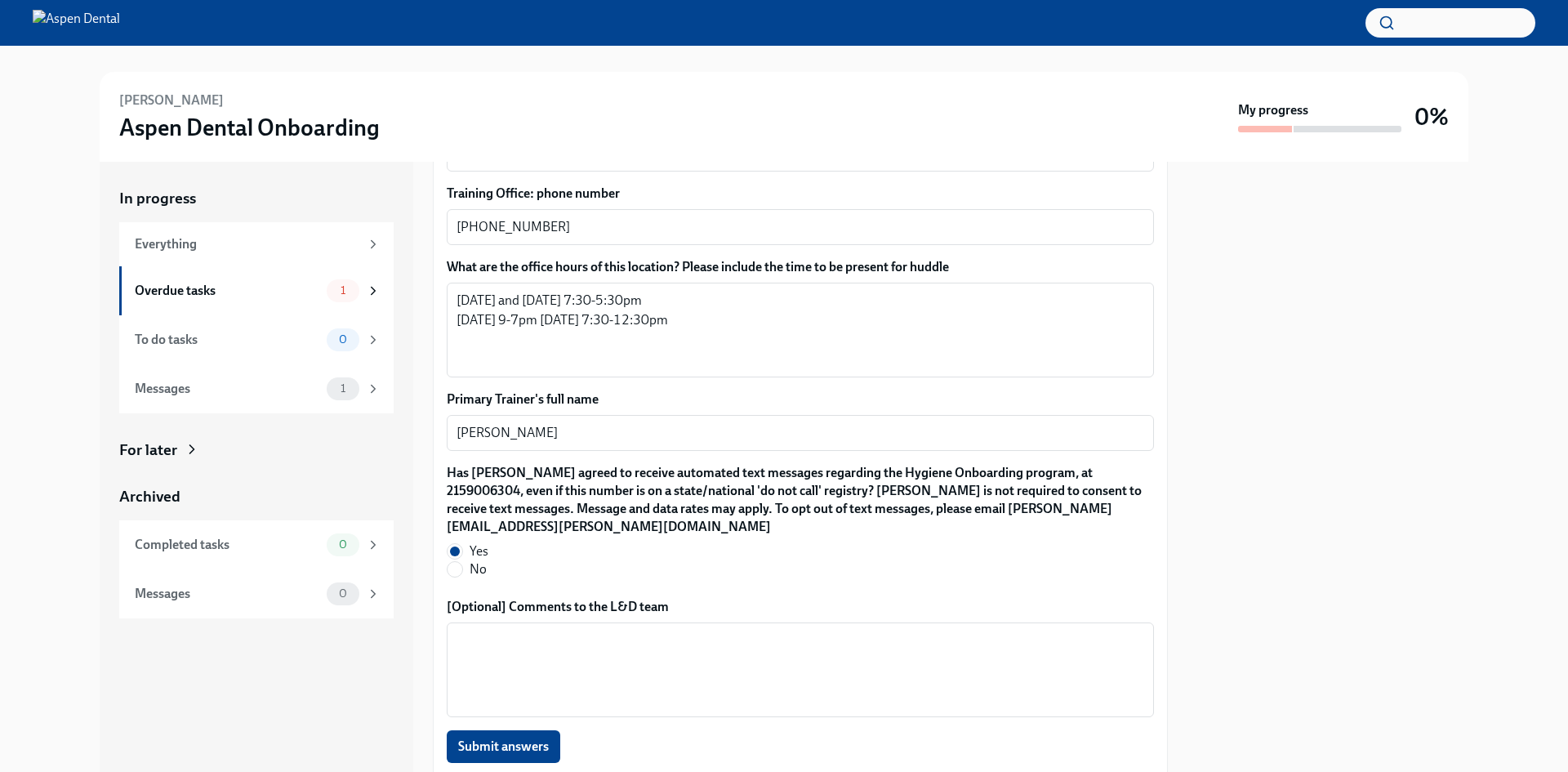
scroll to position [1214, 0]
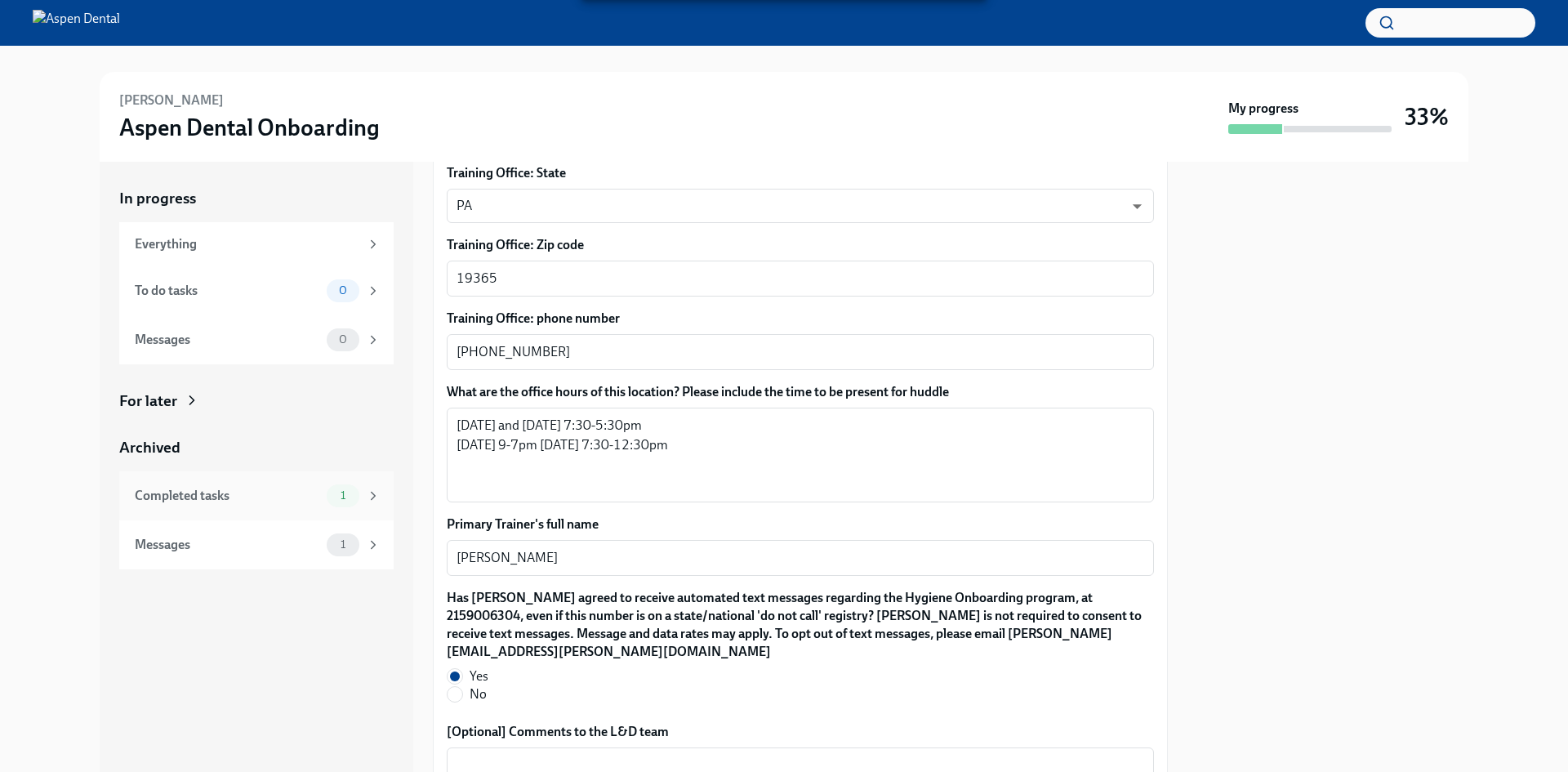
click at [323, 497] on div "Completed tasks 1" at bounding box center [257, 496] width 246 height 23
